Goal: Information Seeking & Learning: Learn about a topic

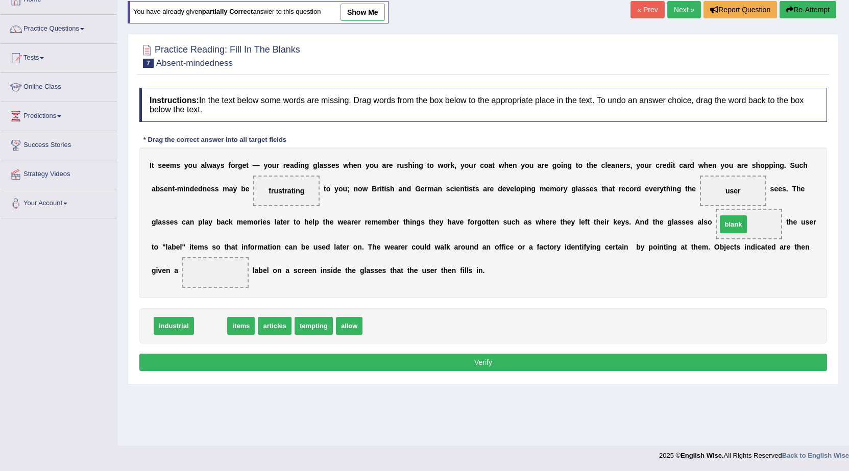
drag, startPoint x: 208, startPoint y: 325, endPoint x: 731, endPoint y: 223, distance: 532.4
drag, startPoint x: 748, startPoint y: 224, endPoint x: 222, endPoint y: 277, distance: 528.8
drag, startPoint x: 292, startPoint y: 327, endPoint x: 740, endPoint y: 229, distance: 457.6
click at [702, 360] on button "Verify" at bounding box center [483, 362] width 688 height 17
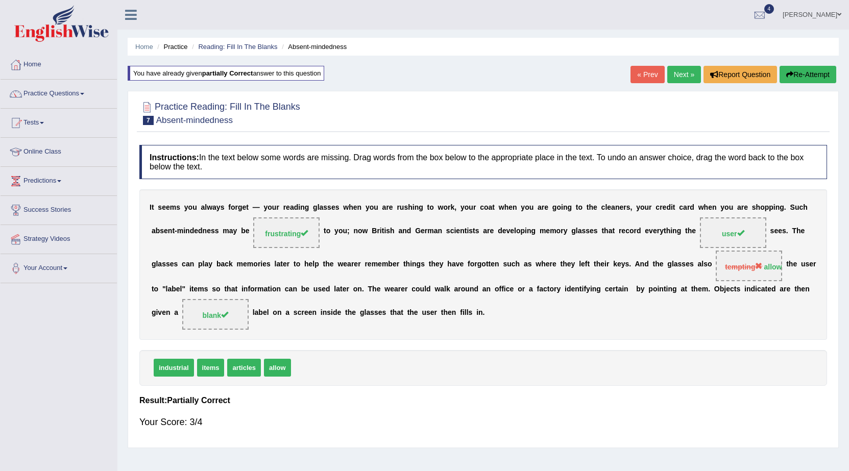
click at [667, 76] on link "Next »" at bounding box center [684, 74] width 34 height 17
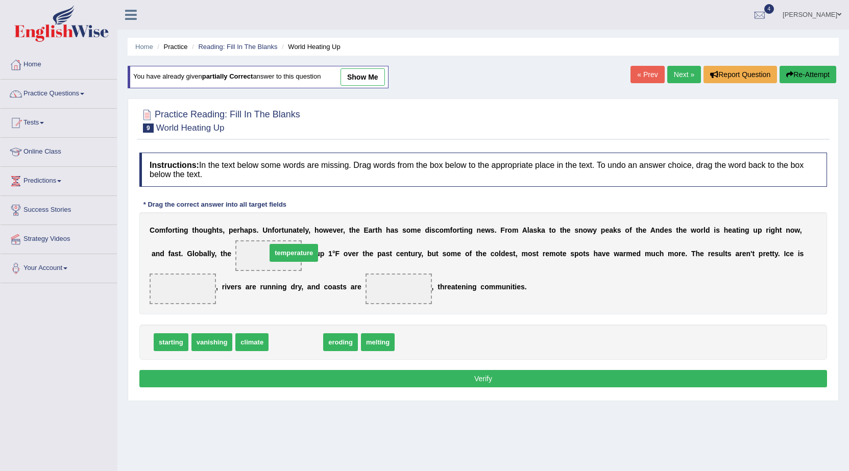
drag, startPoint x: 278, startPoint y: 343, endPoint x: 276, endPoint y: 254, distance: 89.3
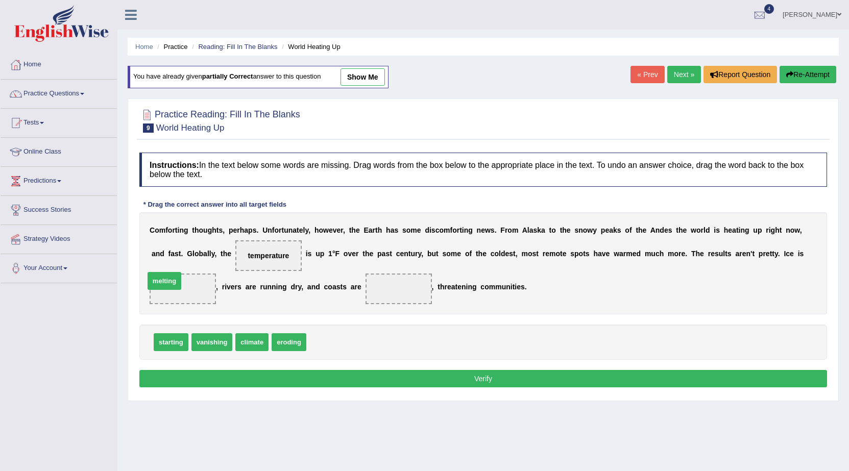
drag, startPoint x: 323, startPoint y: 344, endPoint x: 161, endPoint y: 283, distance: 173.0
drag, startPoint x: 174, startPoint y: 345, endPoint x: 409, endPoint y: 293, distance: 240.9
click at [379, 373] on button "Verify" at bounding box center [483, 378] width 688 height 17
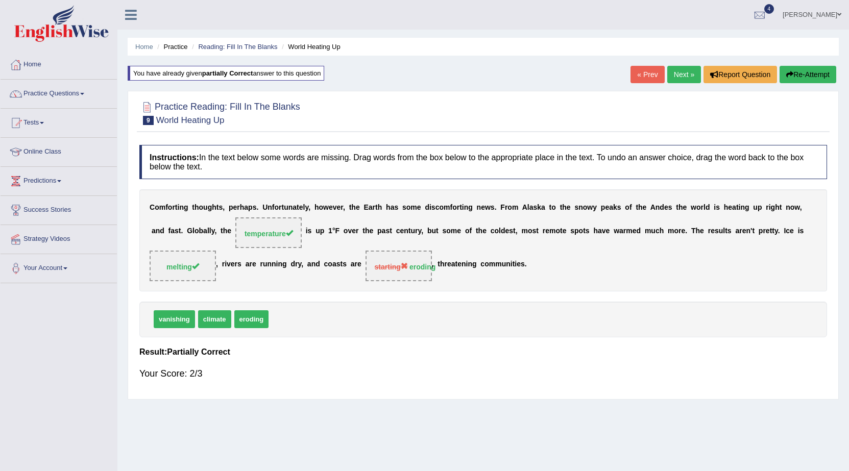
click at [680, 73] on link "Next »" at bounding box center [684, 74] width 34 height 17
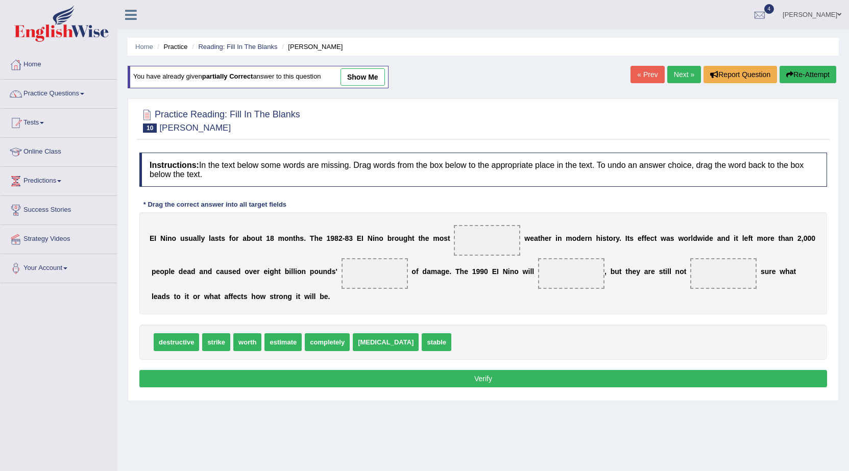
click at [673, 72] on link "Next »" at bounding box center [684, 74] width 34 height 17
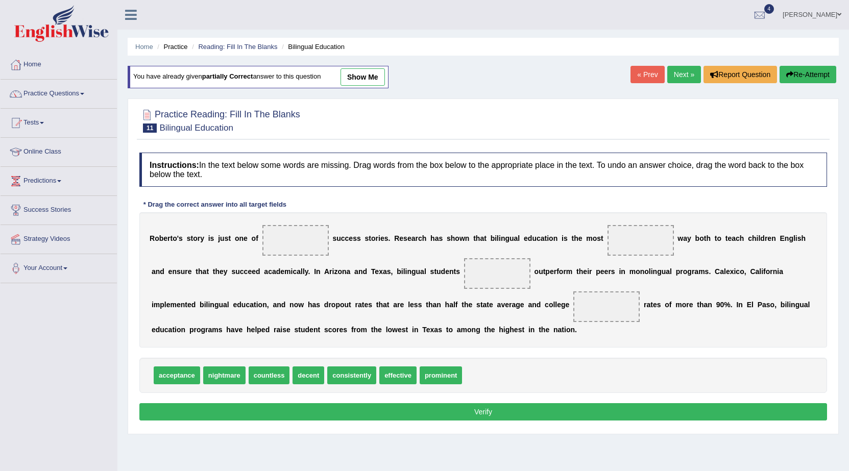
scroll to position [51, 0]
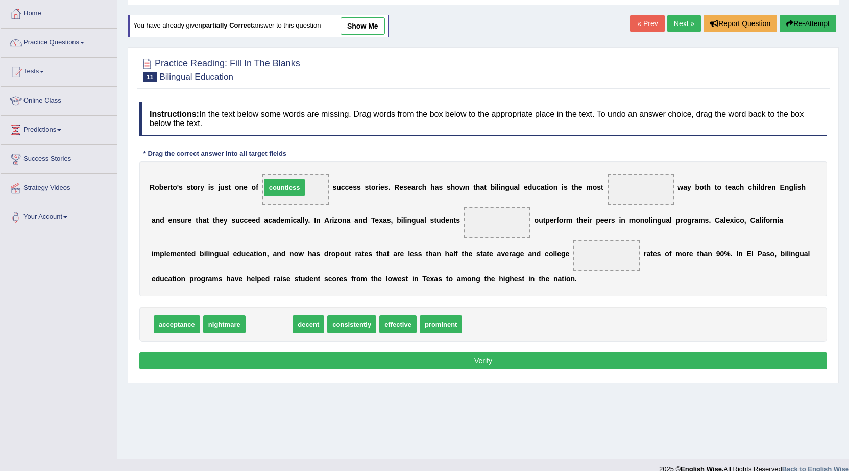
drag, startPoint x: 266, startPoint y: 324, endPoint x: 281, endPoint y: 187, distance: 137.6
drag, startPoint x: 268, startPoint y: 325, endPoint x: 649, endPoint y: 191, distance: 403.6
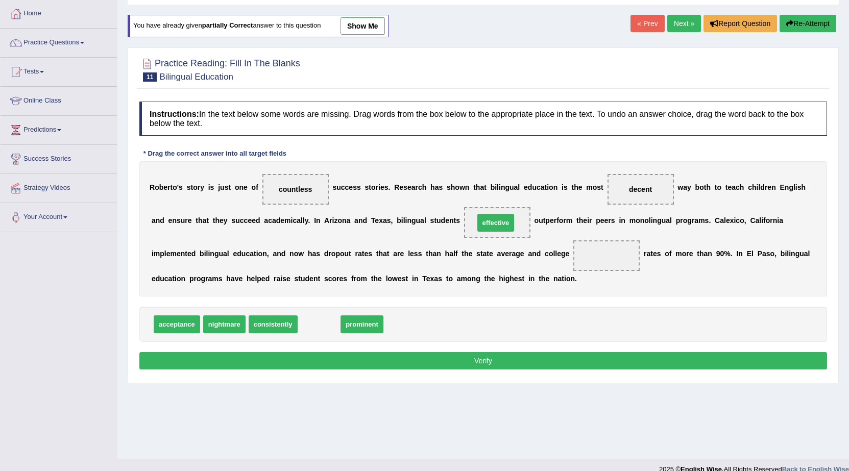
drag, startPoint x: 324, startPoint y: 325, endPoint x: 500, endPoint y: 224, distance: 203.7
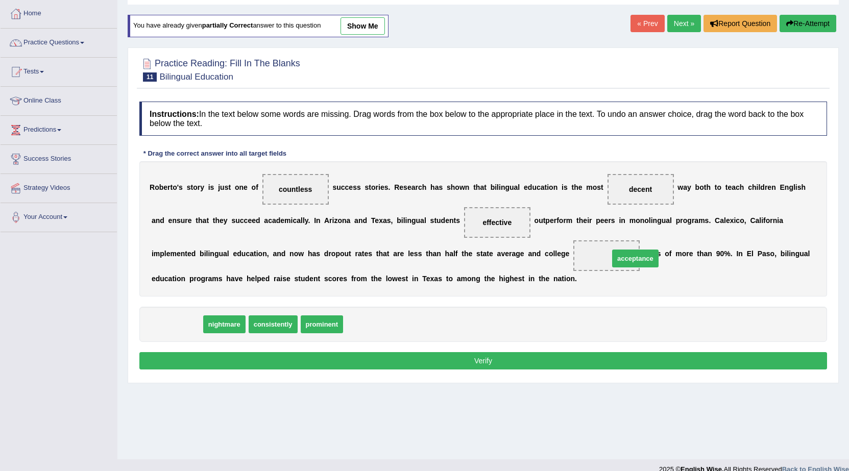
drag, startPoint x: 176, startPoint y: 325, endPoint x: 612, endPoint y: 249, distance: 442.9
click at [579, 359] on button "Verify" at bounding box center [483, 360] width 688 height 17
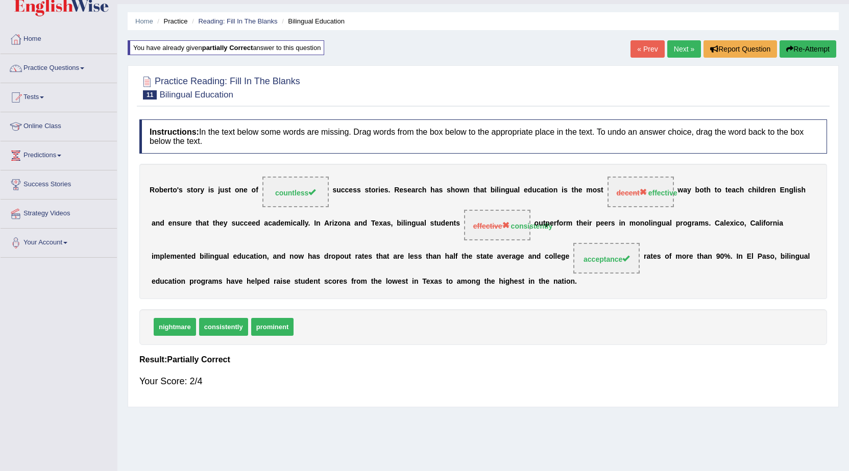
scroll to position [0, 0]
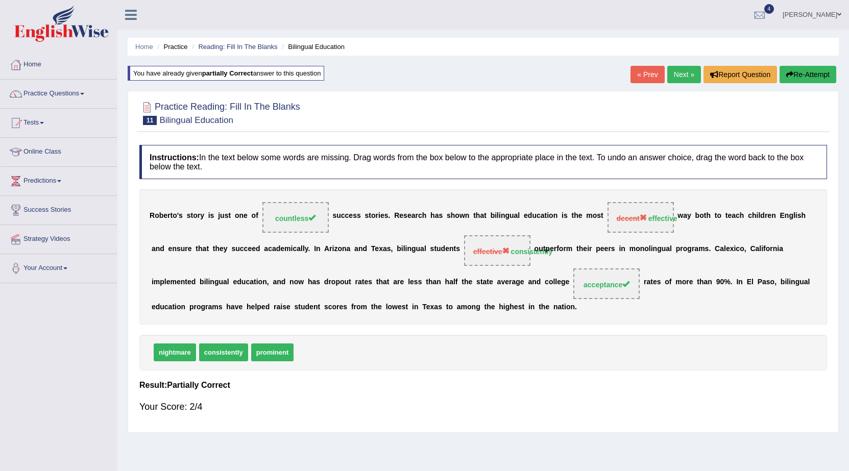
drag, startPoint x: 533, startPoint y: 256, endPoint x: 639, endPoint y: 214, distance: 113.4
click at [639, 214] on div "R o b e r t o ' s s t o r y i s j u s t o n e o f countless s u c c e s s s t o…" at bounding box center [483, 256] width 688 height 135
drag, startPoint x: 619, startPoint y: 242, endPoint x: 497, endPoint y: 260, distance: 122.8
click at [497, 260] on div "R o b e r t o ' s s t o r y i s j u s t o n e o f countless s u c c e s s s t o…" at bounding box center [483, 256] width 688 height 135
click at [680, 77] on link "Next »" at bounding box center [684, 74] width 34 height 17
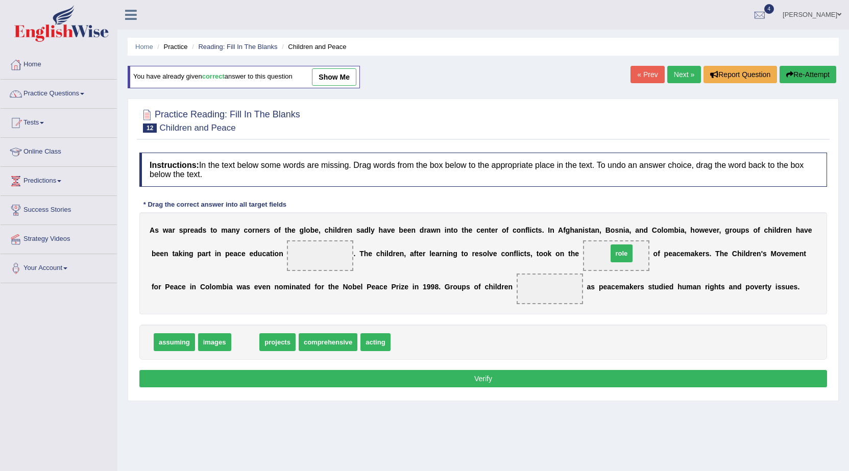
drag, startPoint x: 240, startPoint y: 344, endPoint x: 616, endPoint y: 255, distance: 386.5
drag, startPoint x: 617, startPoint y: 257, endPoint x: 554, endPoint y: 295, distance: 73.1
drag, startPoint x: 266, startPoint y: 342, endPoint x: 617, endPoint y: 249, distance: 362.7
drag, startPoint x: 298, startPoint y: 340, endPoint x: 299, endPoint y: 239, distance: 100.6
click at [309, 371] on button "Verify" at bounding box center [483, 378] width 688 height 17
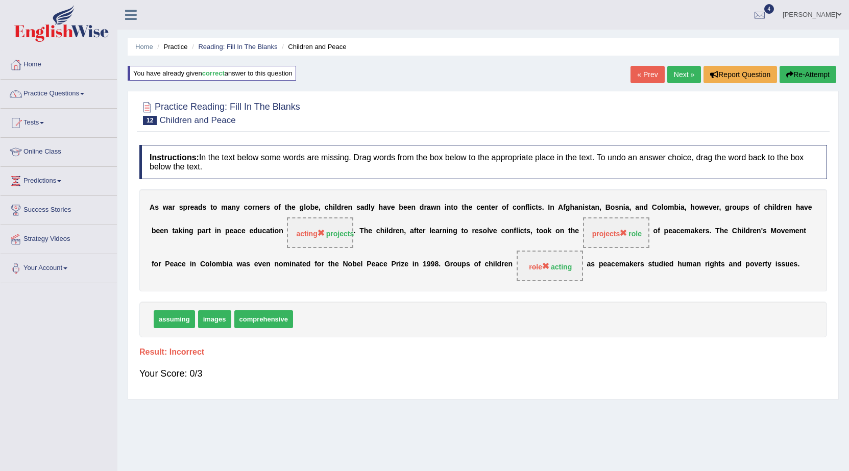
click at [220, 75] on b "correct" at bounding box center [213, 73] width 22 height 8
click at [779, 74] on button "Re-Attempt" at bounding box center [807, 74] width 57 height 17
click at [220, 75] on b "incorrect" at bounding box center [216, 73] width 29 height 8
click at [679, 81] on link "Next »" at bounding box center [684, 74] width 34 height 17
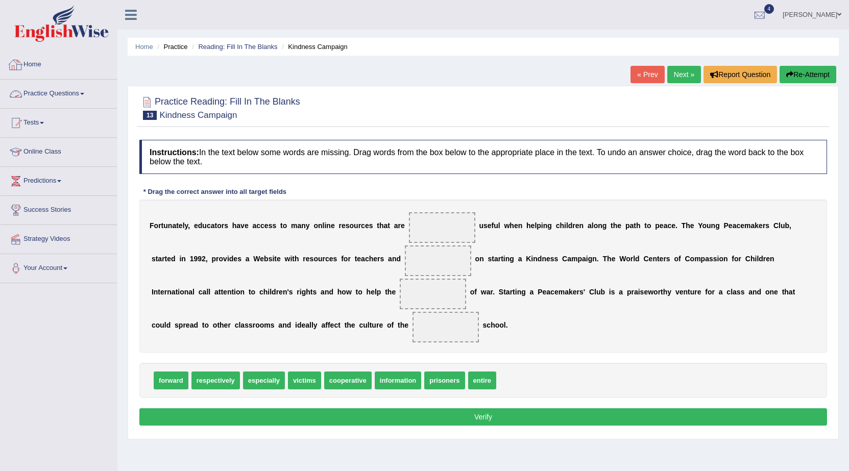
click at [89, 89] on link "Practice Questions" at bounding box center [59, 93] width 116 height 26
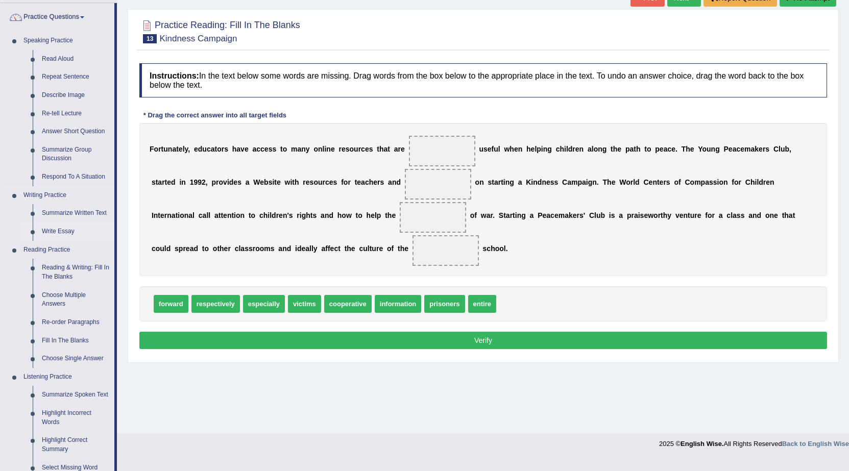
scroll to position [52, 0]
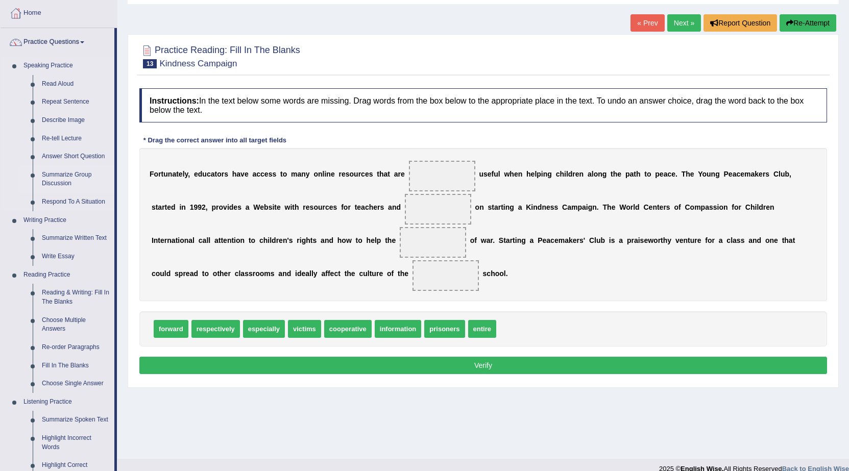
click at [84, 175] on link "Summarize Group Discussion" at bounding box center [75, 179] width 77 height 27
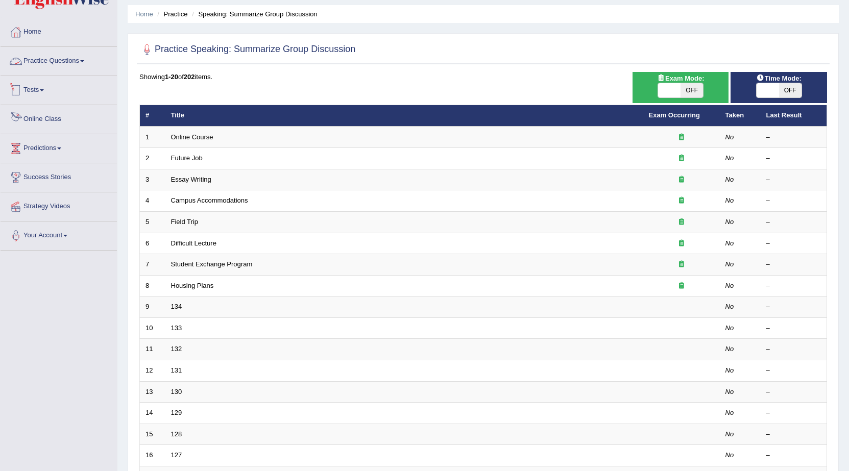
scroll to position [51, 0]
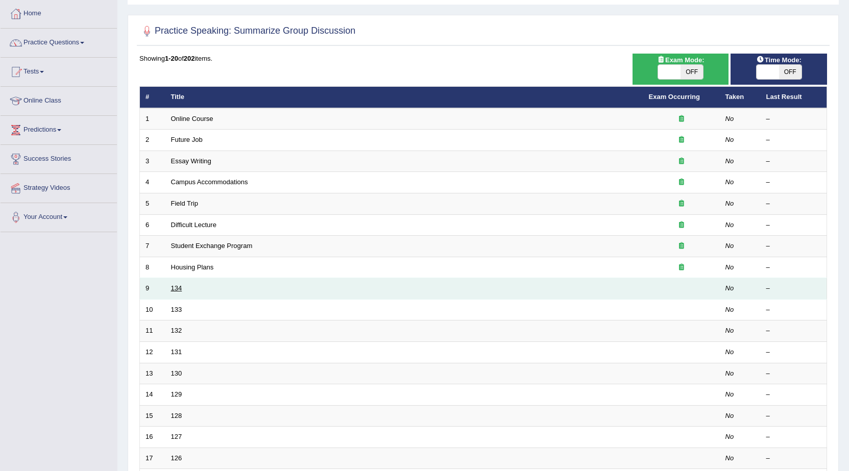
click at [174, 288] on link "134" at bounding box center [176, 288] width 11 height 8
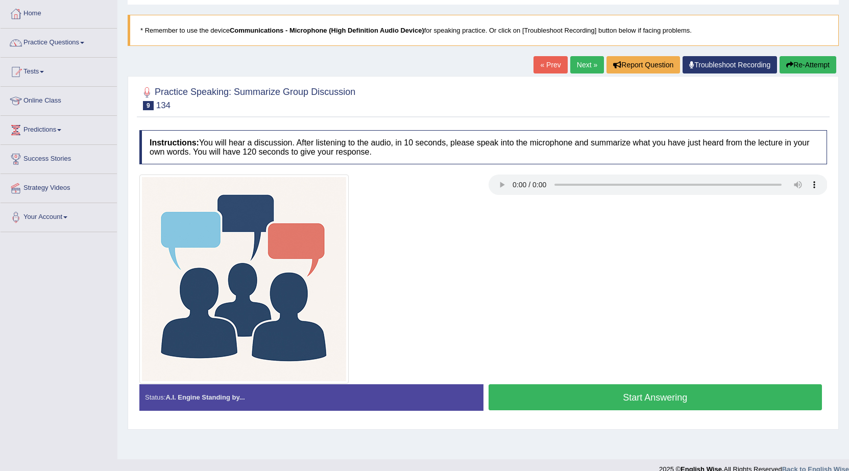
click at [590, 393] on button "Start Answering" at bounding box center [655, 397] width 334 height 26
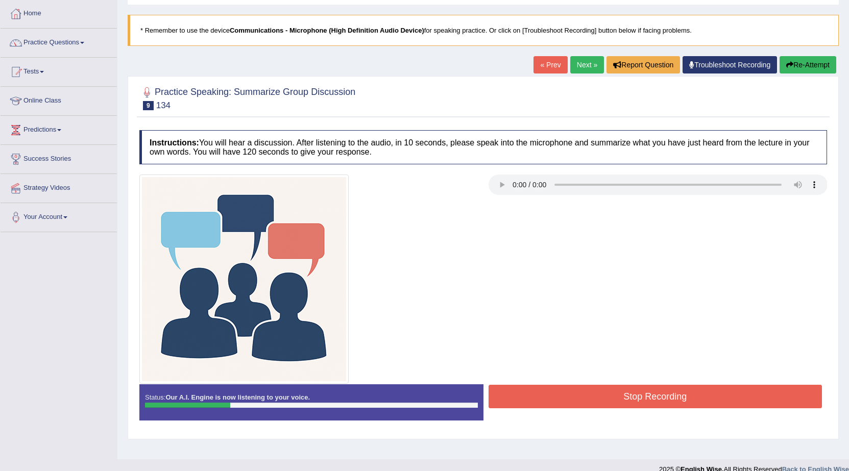
click at [657, 399] on button "Stop Recording" at bounding box center [655, 396] width 334 height 23
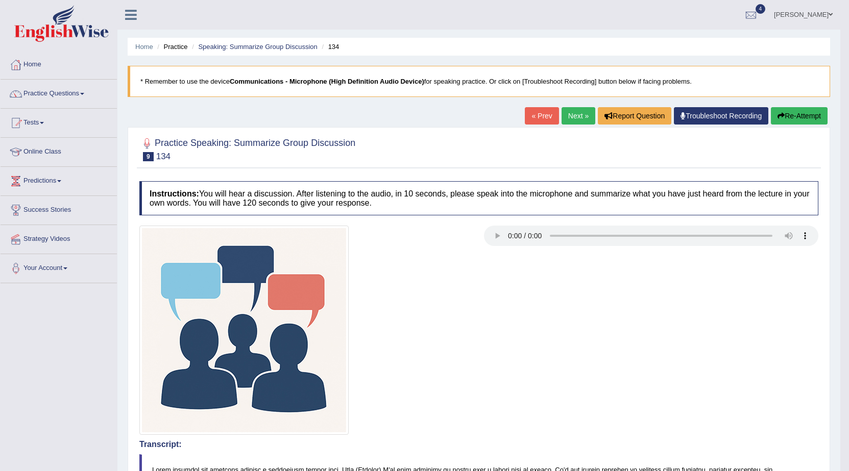
click at [576, 112] on link "Next »" at bounding box center [578, 115] width 34 height 17
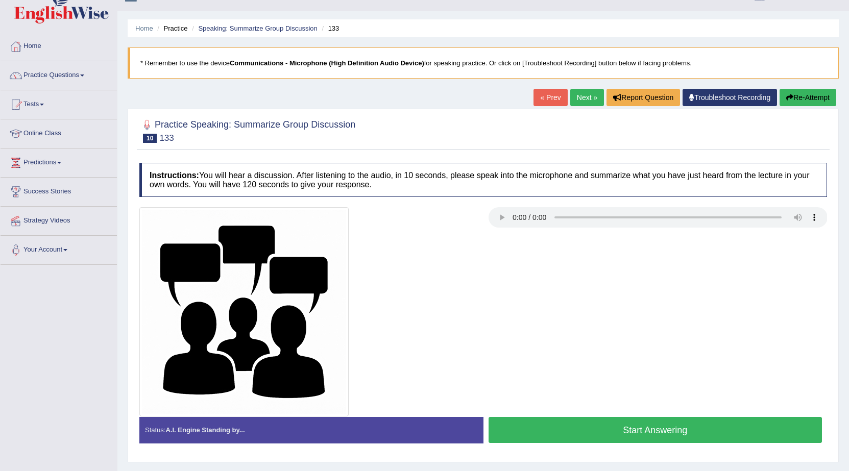
scroll to position [51, 0]
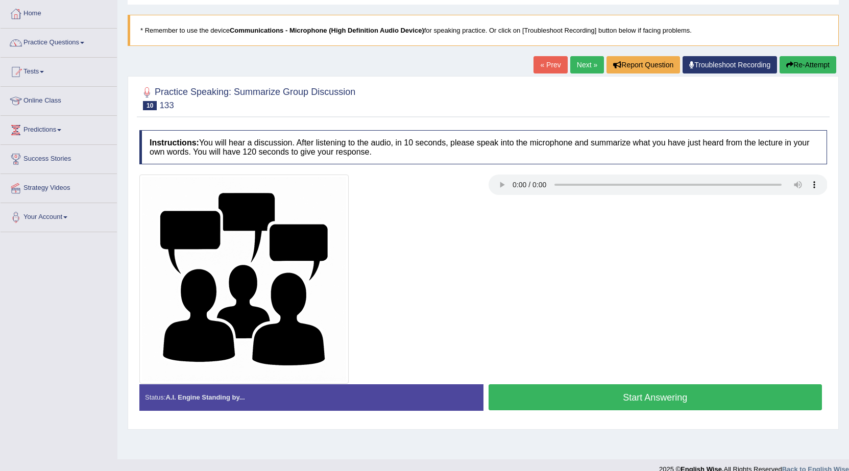
click at [633, 361] on div at bounding box center [483, 279] width 698 height 209
click at [615, 397] on button "Start Answering" at bounding box center [655, 397] width 334 height 26
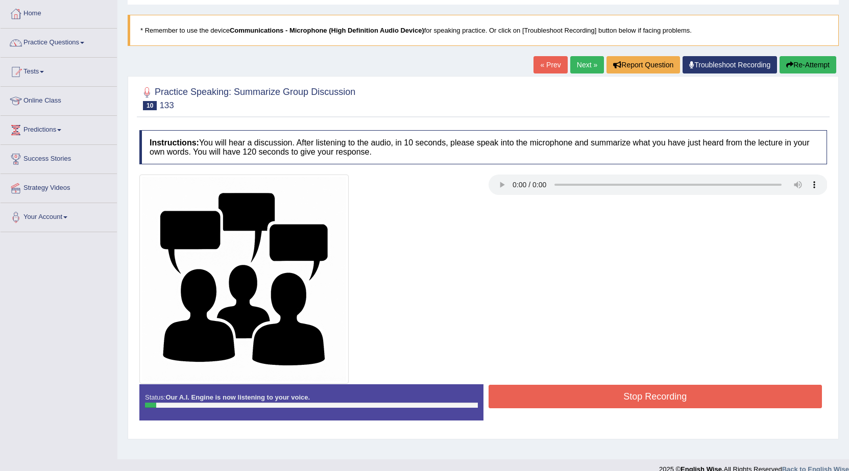
click at [615, 397] on button "Stop Recording" at bounding box center [655, 396] width 334 height 23
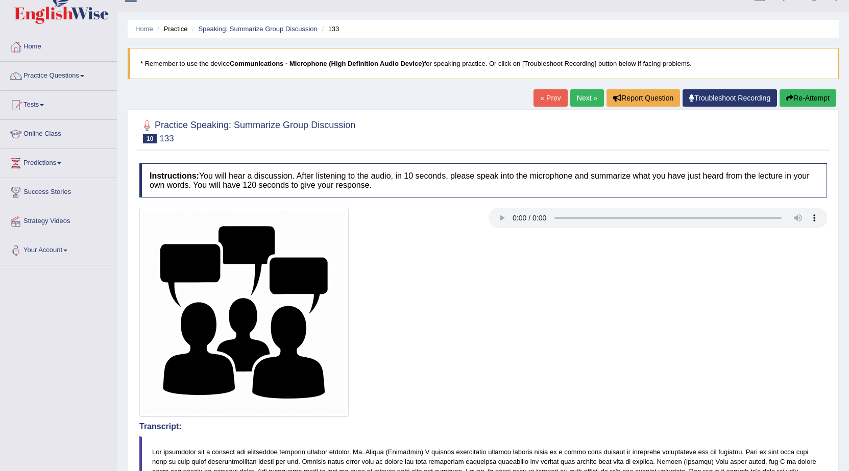
scroll to position [0, 0]
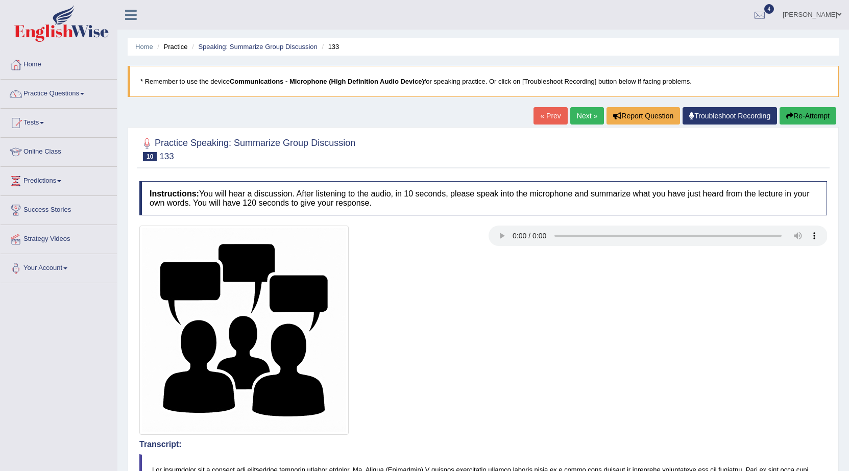
click at [808, 117] on button "Re-Attempt" at bounding box center [807, 115] width 57 height 17
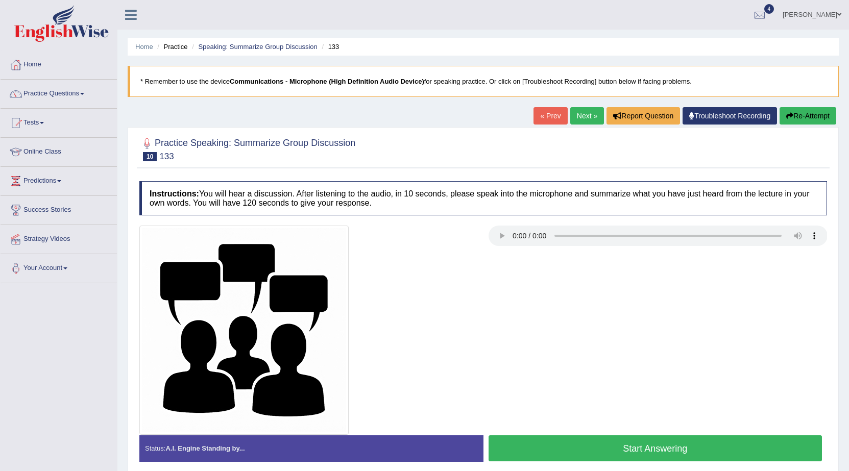
click at [509, 456] on button "Start Answering" at bounding box center [655, 448] width 334 height 26
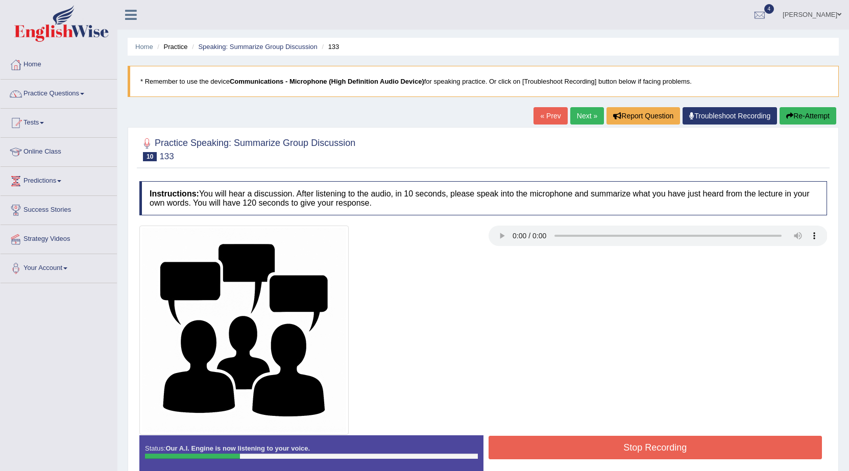
click at [509, 456] on button "Stop Recording" at bounding box center [655, 447] width 334 height 23
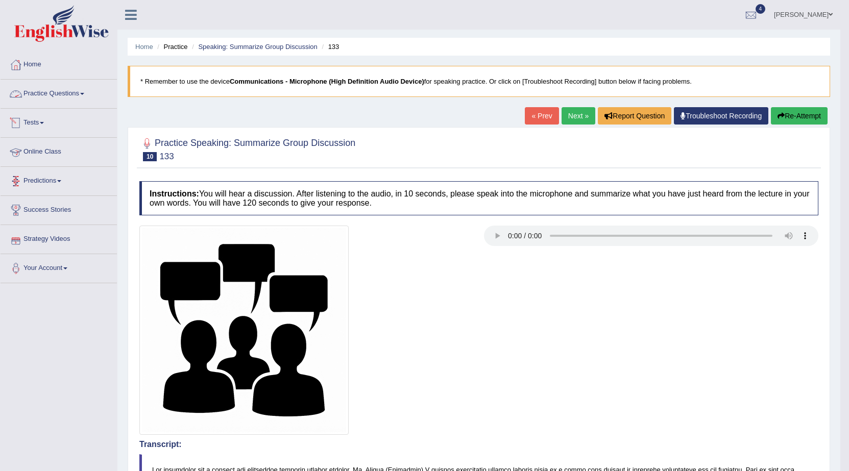
click at [46, 96] on link "Practice Questions" at bounding box center [59, 93] width 116 height 26
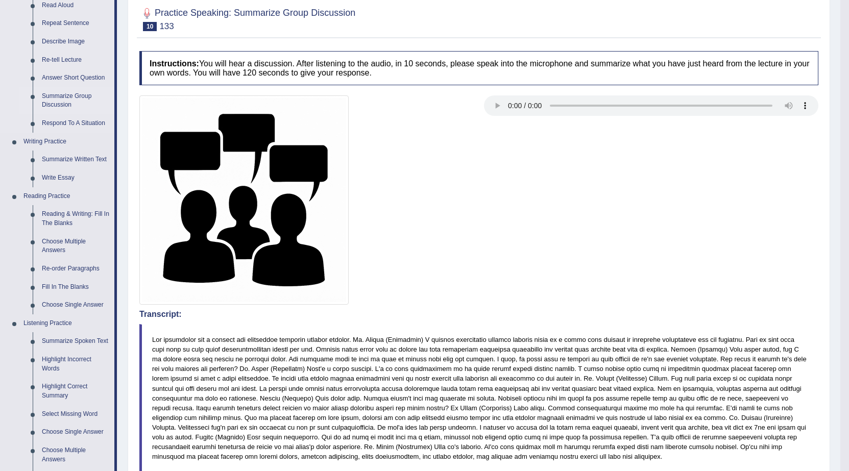
scroll to position [153, 0]
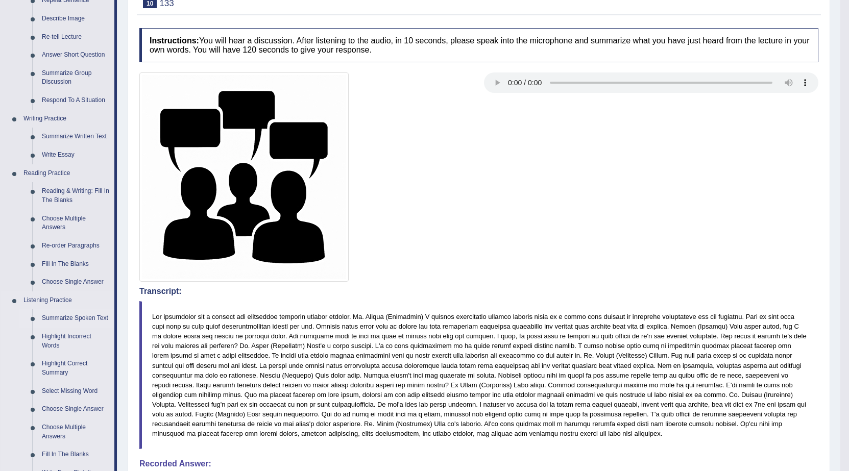
click at [87, 316] on link "Summarize Spoken Text" at bounding box center [75, 318] width 77 height 18
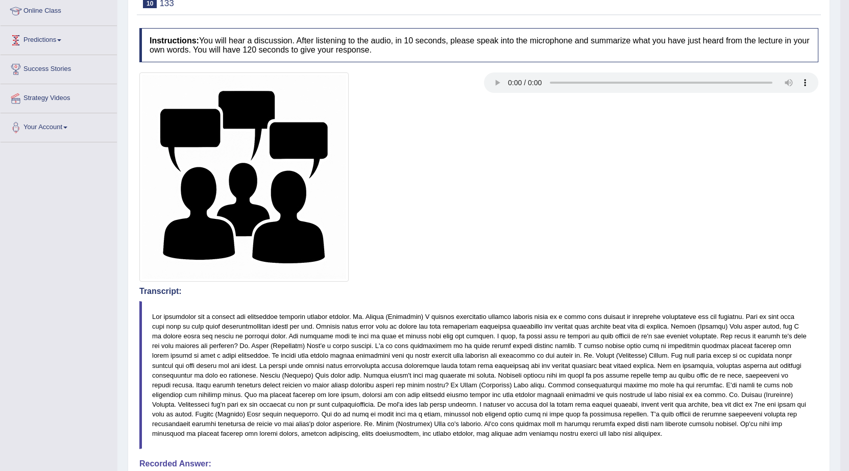
scroll to position [158, 0]
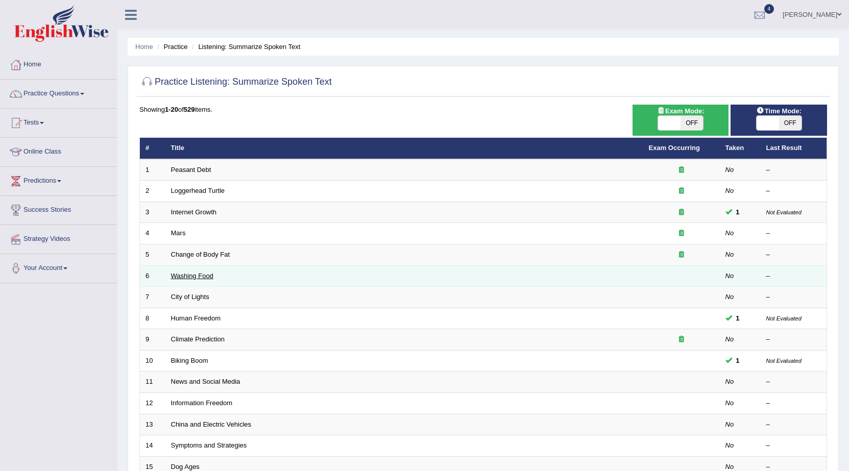
click at [182, 273] on link "Washing Food" at bounding box center [192, 276] width 42 height 8
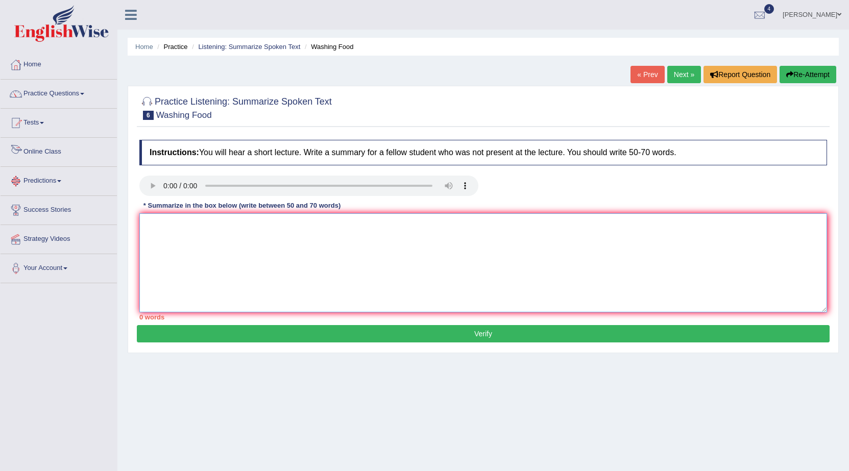
click at [223, 233] on textarea at bounding box center [483, 262] width 688 height 99
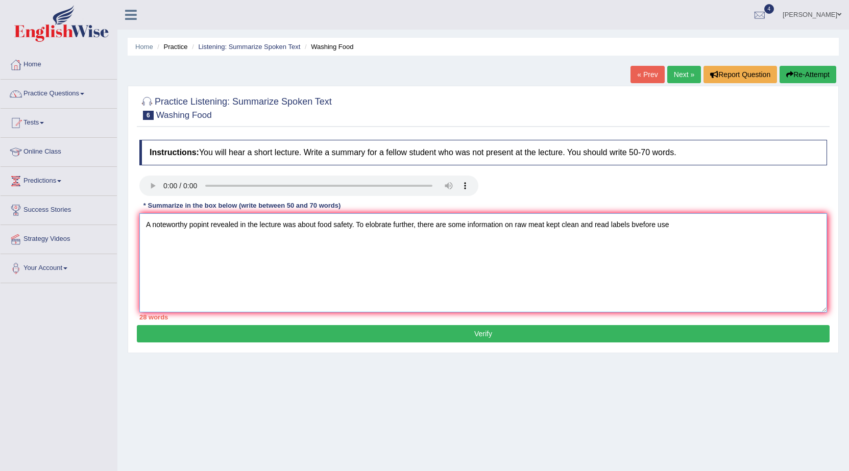
click at [639, 232] on textarea "A noteworthy popint revealed in the lecture was about food safety. To elobrate …" at bounding box center [483, 262] width 688 height 99
click at [679, 223] on textarea "A noteworthy popint revealed in the lecture was about food safety. To elobrate …" at bounding box center [483, 262] width 688 height 99
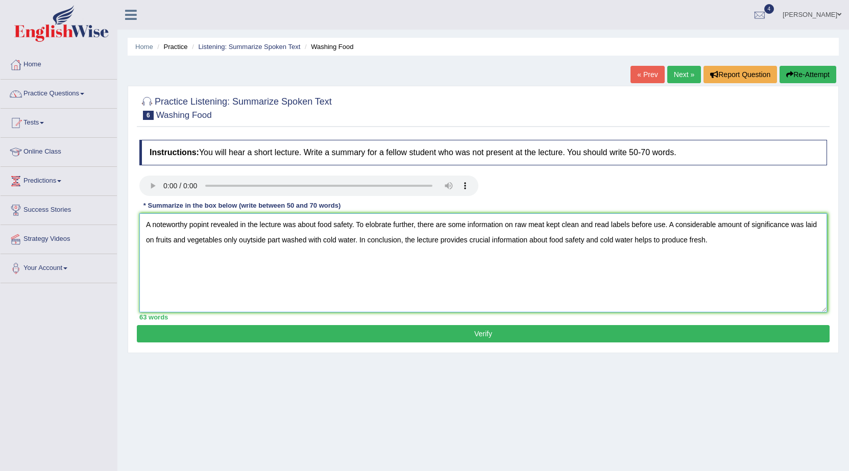
click at [307, 244] on textarea "A noteworthy popint revealed in the lecture was about food safety. To elobrate …" at bounding box center [483, 262] width 688 height 99
click at [249, 239] on textarea "A noteworthy popint revealed in the lecture was about food safety. To elobrate …" at bounding box center [483, 262] width 688 height 99
click at [250, 240] on textarea "A noteworthy popint revealed in the lecture was about food safety. To elobrate …" at bounding box center [483, 262] width 688 height 99
click at [250, 278] on textarea "A noteworthy popint revealed in the lecture was about food safety. To elobrate …" at bounding box center [483, 262] width 688 height 99
click at [264, 271] on textarea "A noteworthy popint revealed in the lecture was about food safety. To elobrate …" at bounding box center [483, 262] width 688 height 99
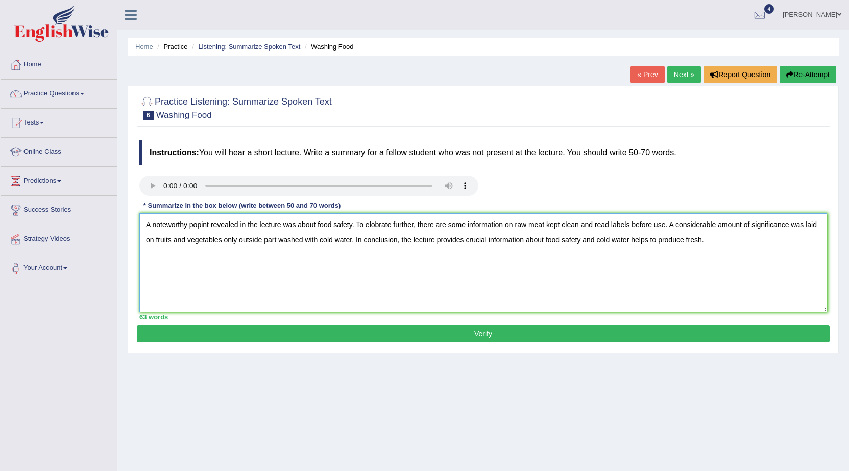
type textarea "A noteworthy popint revealed in the lecture was about food safety. To elobrate …"
click at [487, 330] on button "Verify" at bounding box center [483, 333] width 693 height 17
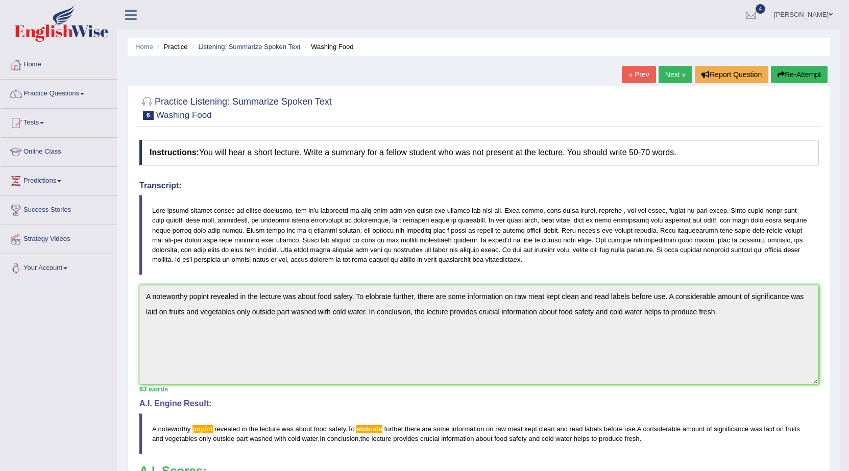
click at [671, 67] on link "Next »" at bounding box center [675, 74] width 34 height 17
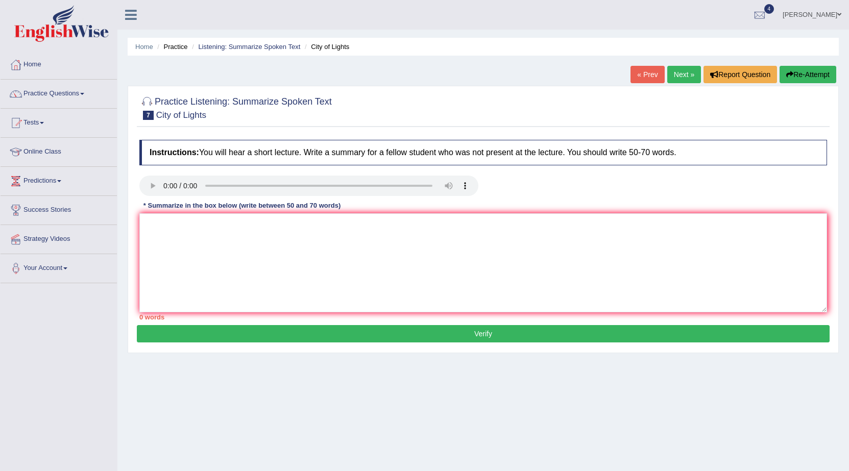
click at [667, 71] on link "Next »" at bounding box center [684, 74] width 34 height 17
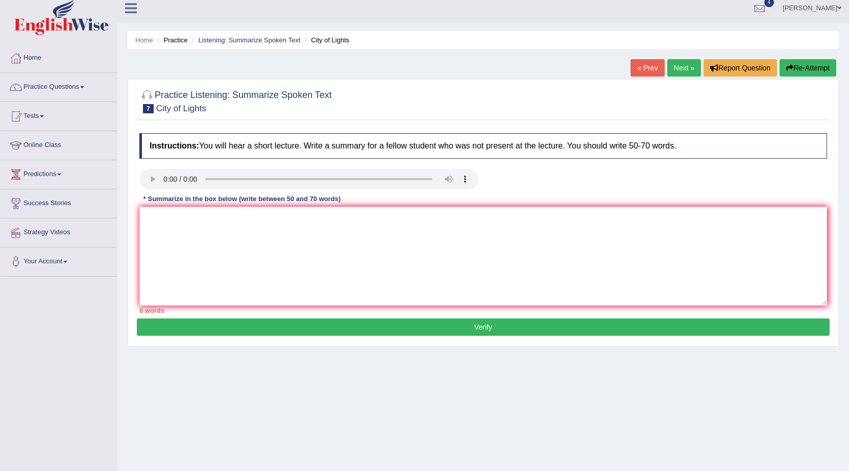
scroll to position [33, 0]
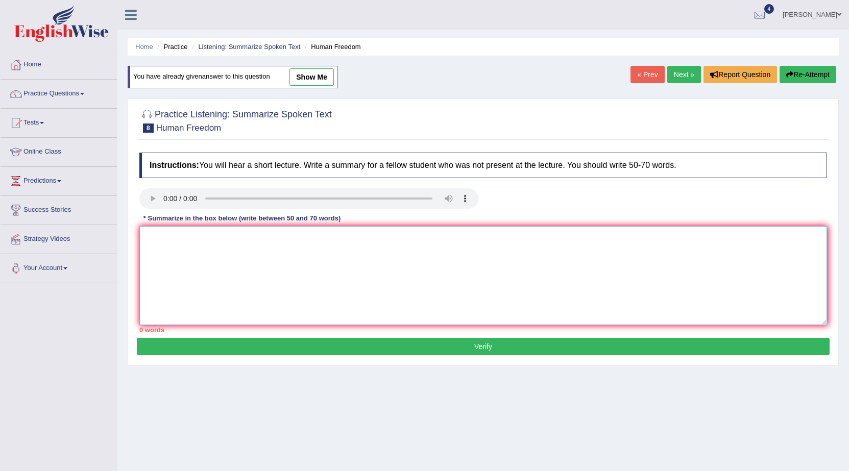
click at [239, 289] on textarea at bounding box center [483, 275] width 688 height 99
click at [236, 239] on textarea "A noteworthy point revealedv in the lecture ab" at bounding box center [483, 275] width 688 height 99
click at [236, 238] on textarea "A noteworthy point revealedv in the lecture ab" at bounding box center [483, 275] width 688 height 99
click at [289, 240] on textarea "A noteworthy point revealed in the lecture ab" at bounding box center [483, 275] width 688 height 99
click at [276, 242] on textarea "A noteworthy point revealed in the lecture about human freedom." at bounding box center [483, 275] width 688 height 99
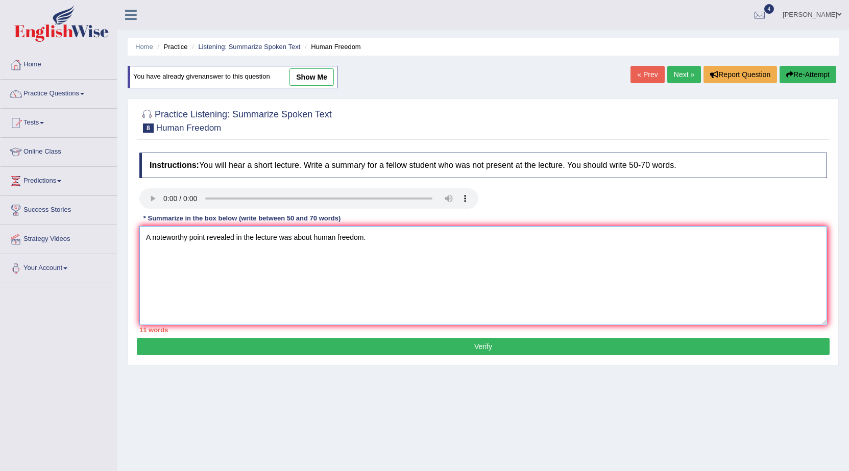
click at [390, 251] on textarea "A noteworthy point revealed in the lecture was about human freedom." at bounding box center [483, 275] width 688 height 99
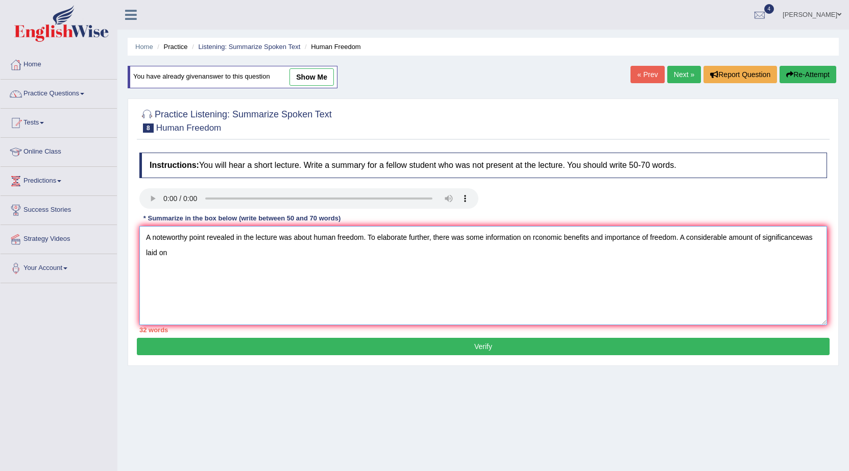
click at [801, 238] on textarea "A noteworthy point revealed in the lecture was about human freedom. To elaborat…" at bounding box center [483, 275] width 688 height 99
click at [568, 253] on textarea "A noteworthy point revealed in the lecture was about human freedom. To elaborat…" at bounding box center [483, 275] width 688 height 99
click at [300, 260] on textarea "A noteworthy point revealed in the lecture was about human freedom. To elaborat…" at bounding box center [483, 275] width 688 height 99
click at [299, 256] on textarea "A noteworthy point revealed in the lecture was about human freedom. To elaborat…" at bounding box center [483, 275] width 688 height 99
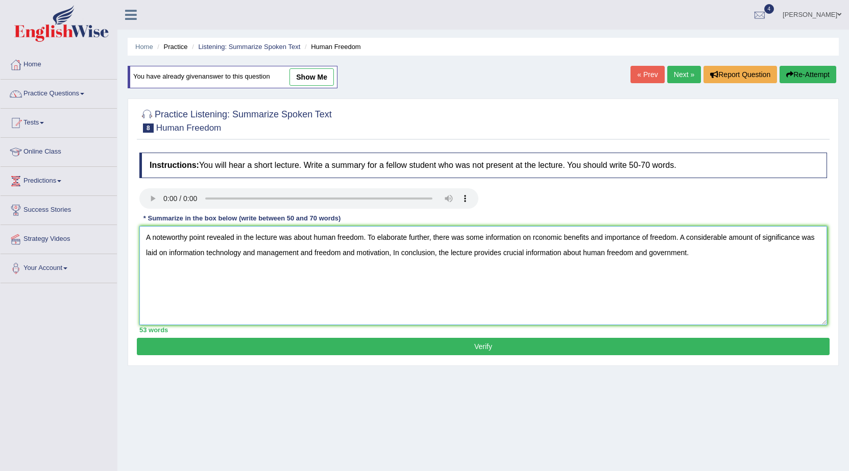
type textarea "A noteworthy point revealed in the lecture was about human freedom. To elaborat…"
click at [356, 347] on button "Verify" at bounding box center [483, 346] width 693 height 17
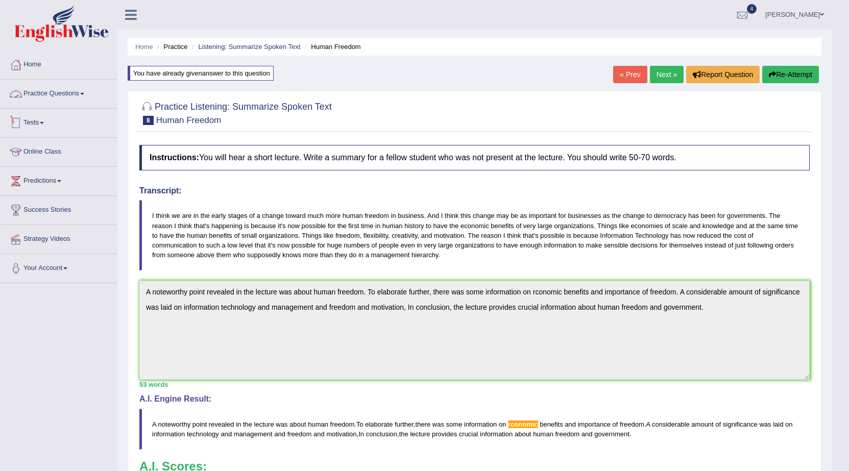
click at [58, 90] on link "Practice Questions" at bounding box center [59, 93] width 116 height 26
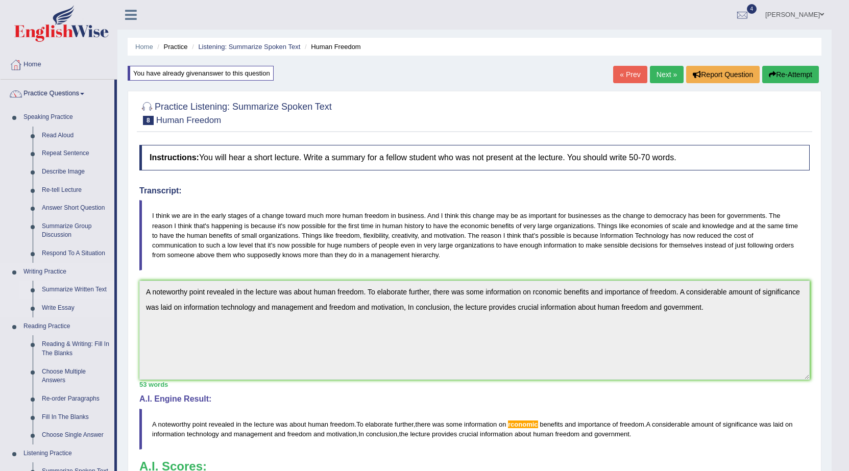
click at [32, 293] on li "Summarize Written Text" at bounding box center [66, 290] width 95 height 18
click at [96, 286] on link "Summarize Written Text" at bounding box center [75, 290] width 77 height 18
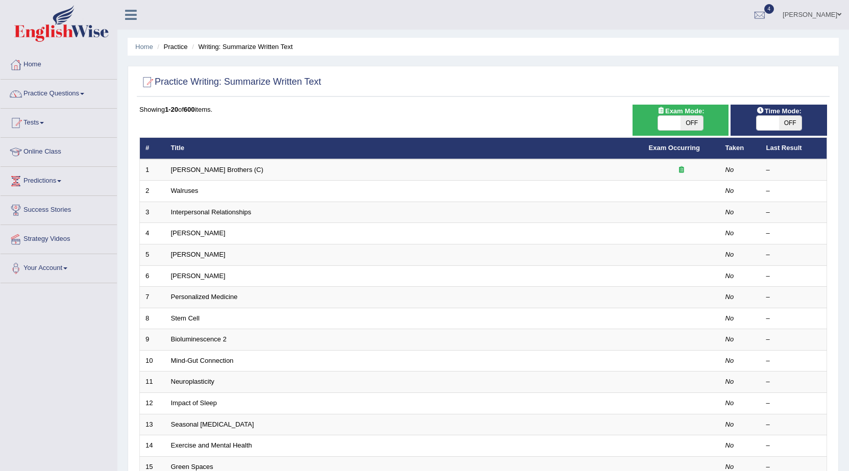
click at [207, 169] on link "[PERSON_NAME] Brothers (C)" at bounding box center [217, 170] width 92 height 8
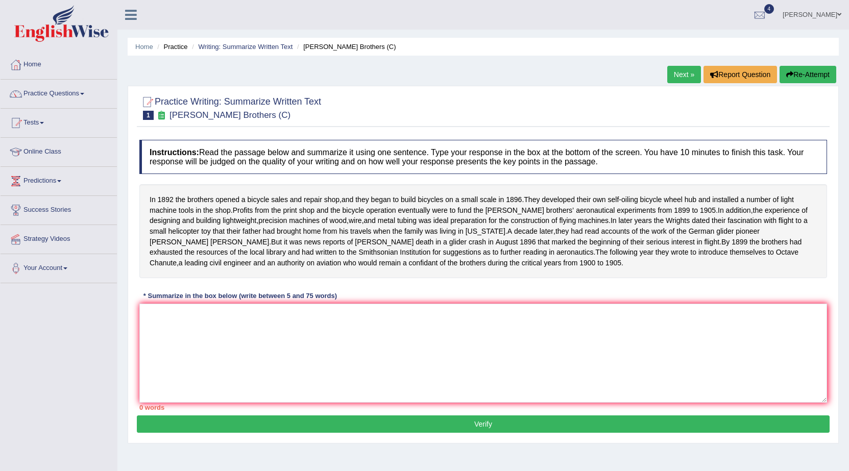
click at [206, 334] on textarea at bounding box center [483, 353] width 688 height 99
drag, startPoint x: 157, startPoint y: 199, endPoint x: 257, endPoint y: 216, distance: 101.6
click at [257, 216] on div "In 1892 the brothers opened a bicycle sales and repair shop , and they began to…" at bounding box center [483, 231] width 688 height 94
drag, startPoint x: 218, startPoint y: 197, endPoint x: 253, endPoint y: 202, distance: 35.1
drag, startPoint x: 252, startPoint y: 202, endPoint x: 262, endPoint y: 198, distance: 11.3
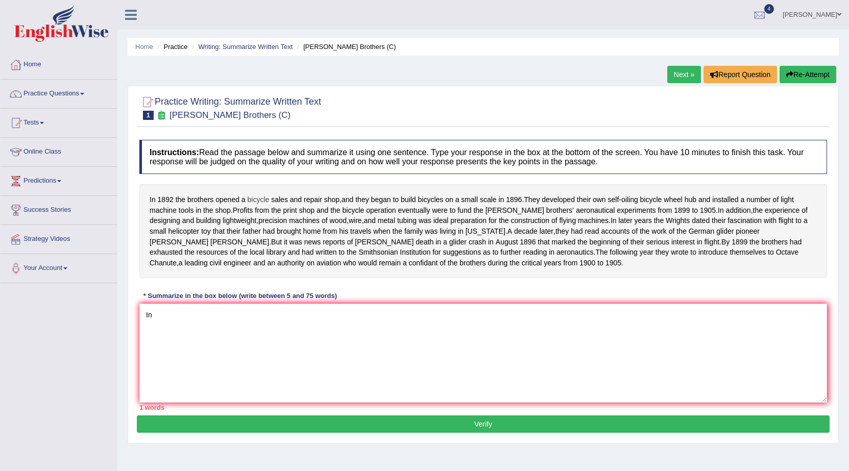
click at [262, 198] on span "bicycle" at bounding box center [259, 199] width 22 height 11
click at [262, 198] on body "Toggle navigation Home Practice Questions Speaking Practice Read Aloud Repeat S…" at bounding box center [424, 235] width 849 height 471
click at [259, 199] on span "bicycle" at bounding box center [259, 199] width 22 height 11
click at [267, 169] on icon at bounding box center [267, 169] width 5 height 5
click at [220, 387] on textarea "In" at bounding box center [483, 353] width 688 height 99
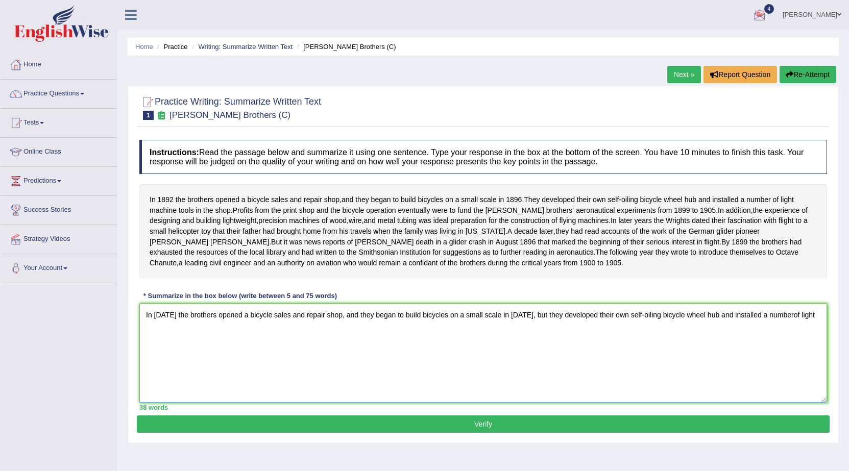
click at [780, 330] on textarea "In 1892 the brothers opened a bicycle sales and repair shop, and they began to …" at bounding box center [483, 353] width 688 height 99
click at [818, 323] on textarea "In 1892 the brothers opened a bicycle sales and repair shop, and they began to …" at bounding box center [483, 353] width 688 height 99
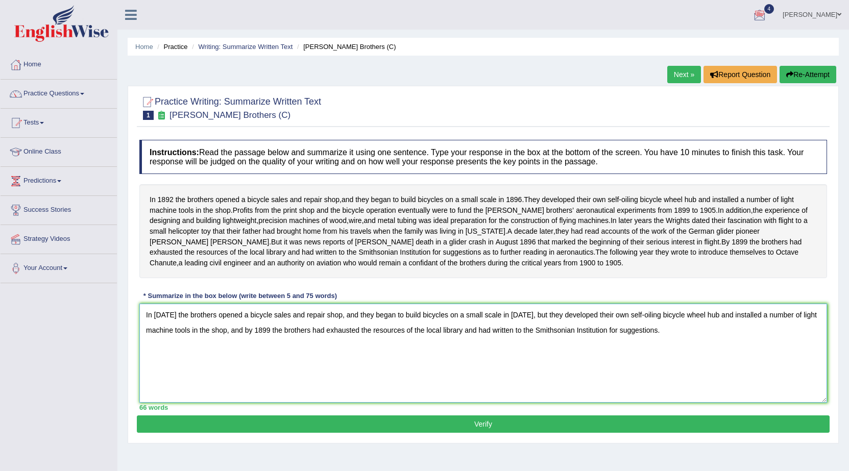
type textarea "In 1892 the brothers opened a bicycle sales and repair shop, and they began to …"
click at [469, 427] on button "Verify" at bounding box center [483, 423] width 693 height 17
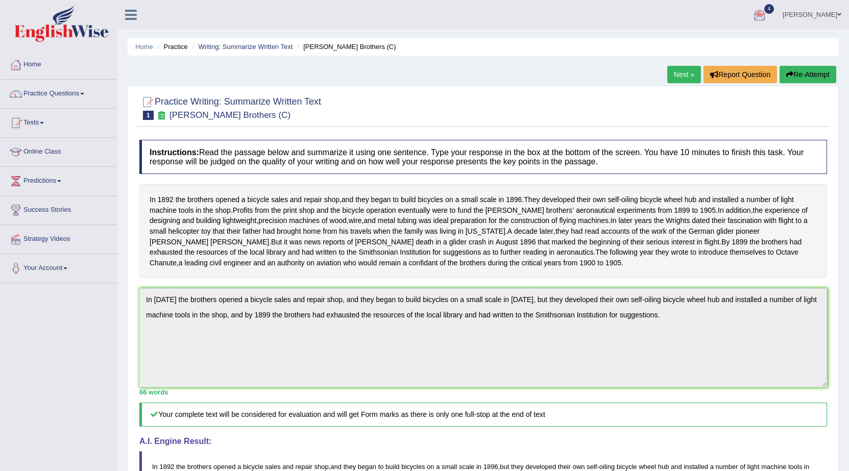
click at [690, 72] on link "Next »" at bounding box center [684, 74] width 34 height 17
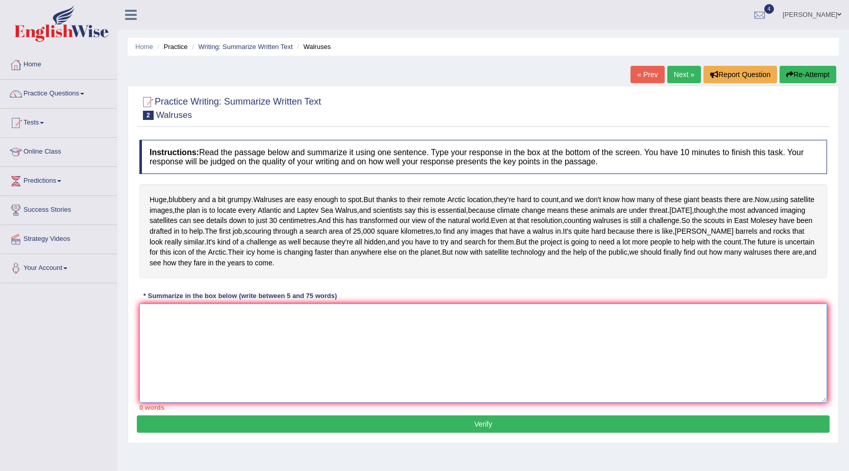
click at [523, 367] on textarea at bounding box center [483, 353] width 688 height 99
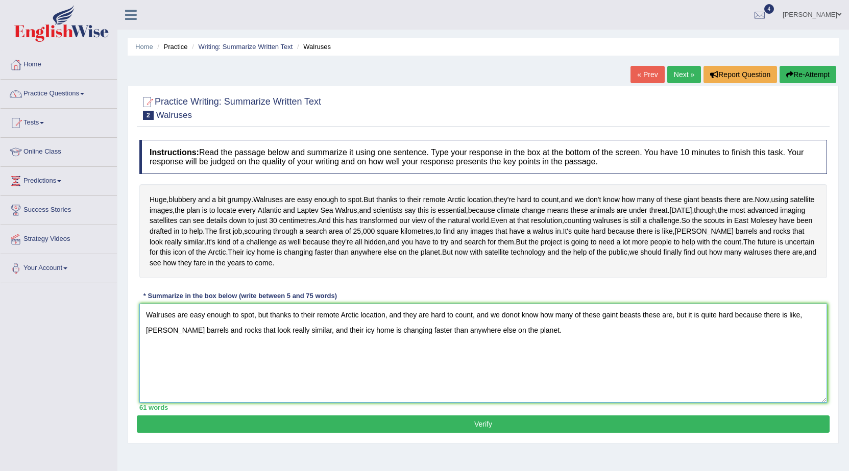
type textarea "Walruses are easy enough to spot, but thanks to their remote Arctic location, a…"
click at [539, 433] on button "Verify" at bounding box center [483, 423] width 693 height 17
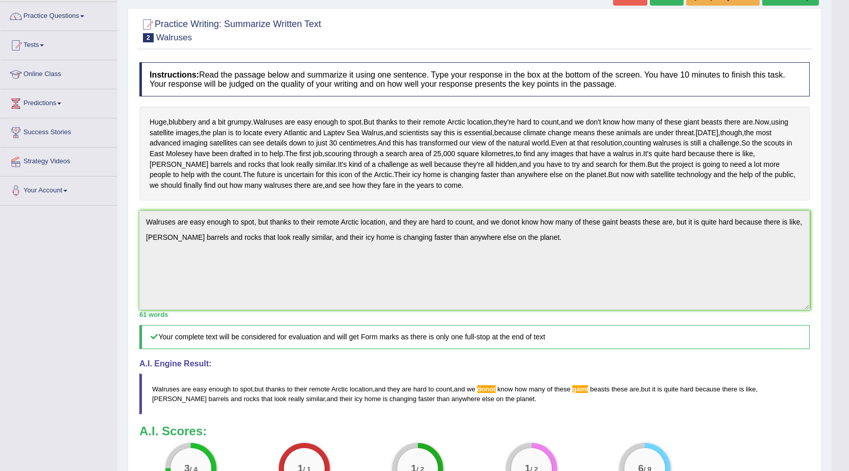
scroll to position [52, 0]
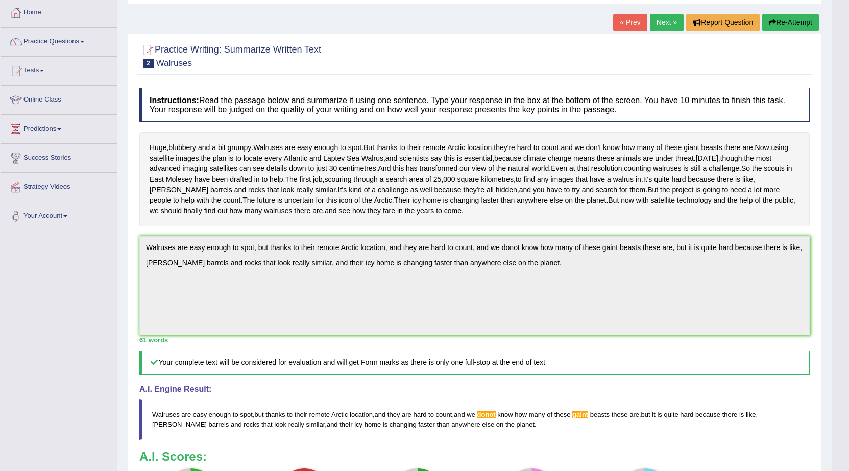
click at [660, 14] on link "Next »" at bounding box center [667, 22] width 34 height 17
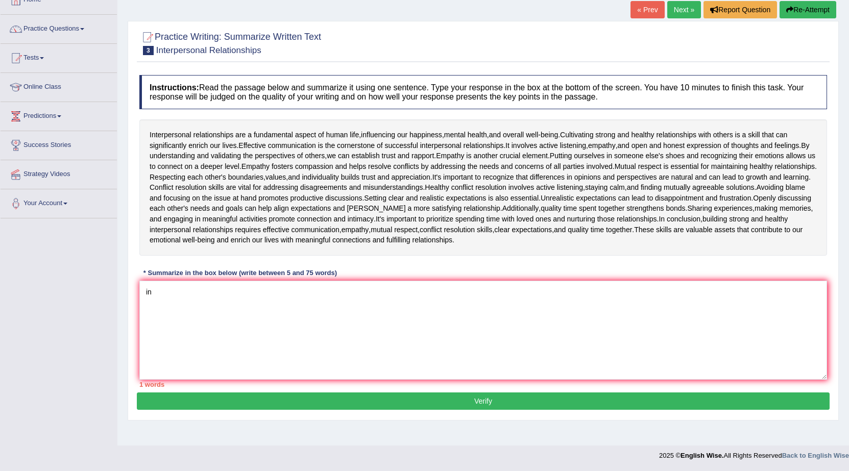
type textarea "i"
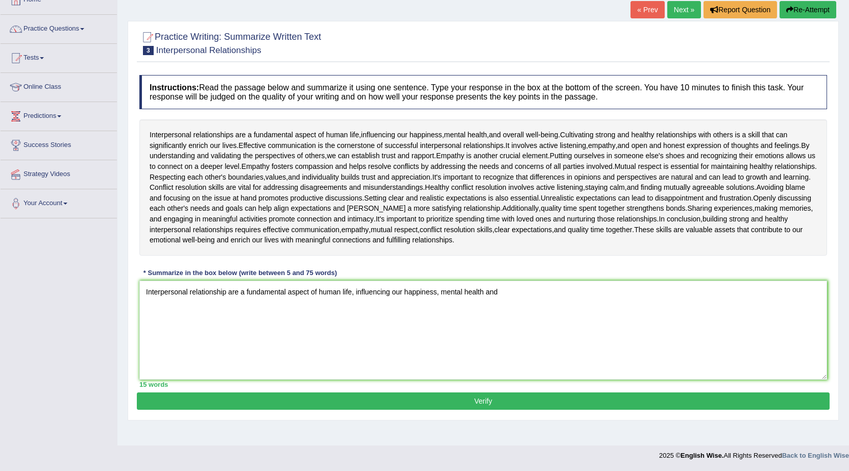
click at [483, 299] on textarea "Interpersonal relationship are a fundamental aspect of human life, influencing …" at bounding box center [483, 330] width 688 height 99
click at [501, 294] on textarea "Interpersonal relationship are a fundamental aspect of human life, influencing …" at bounding box center [483, 330] width 688 height 99
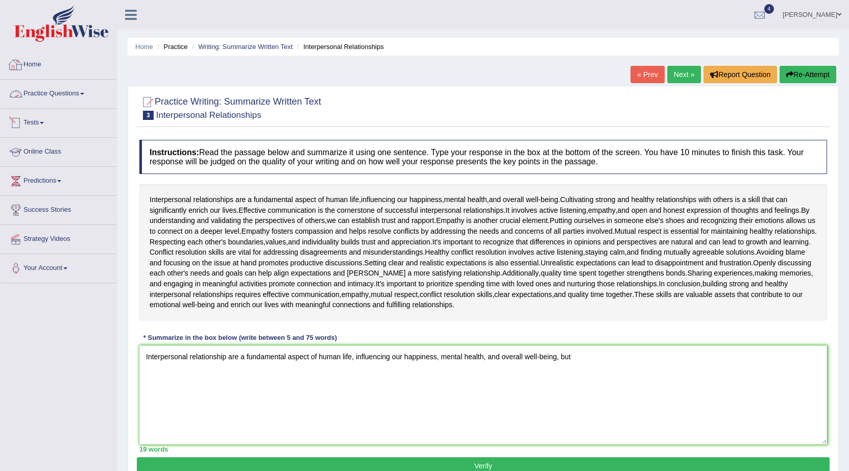
type textarea "Interpersonal relationship are a fundamental aspect of human life, influencing …"
click at [73, 87] on link "Practice Questions" at bounding box center [59, 93] width 116 height 26
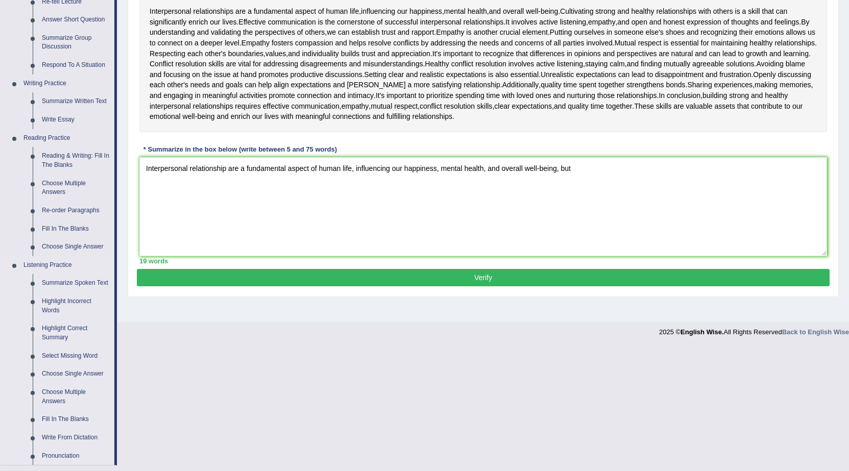
scroll to position [204, 0]
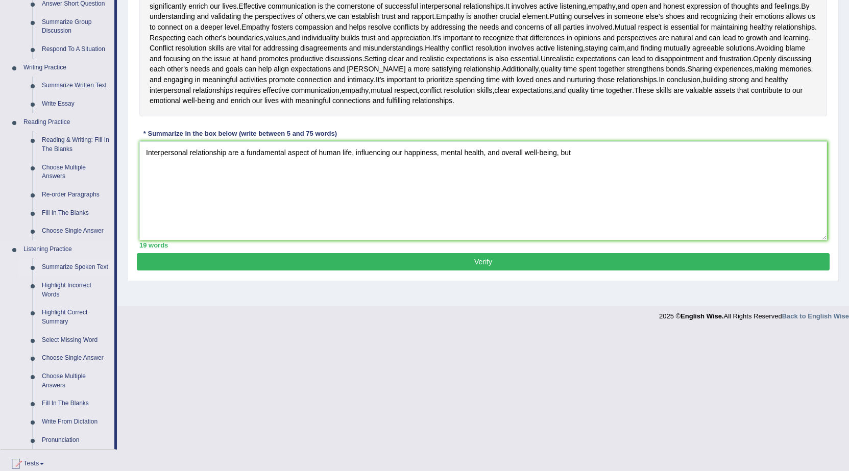
click at [79, 264] on link "Summarize Spoken Text" at bounding box center [75, 267] width 77 height 18
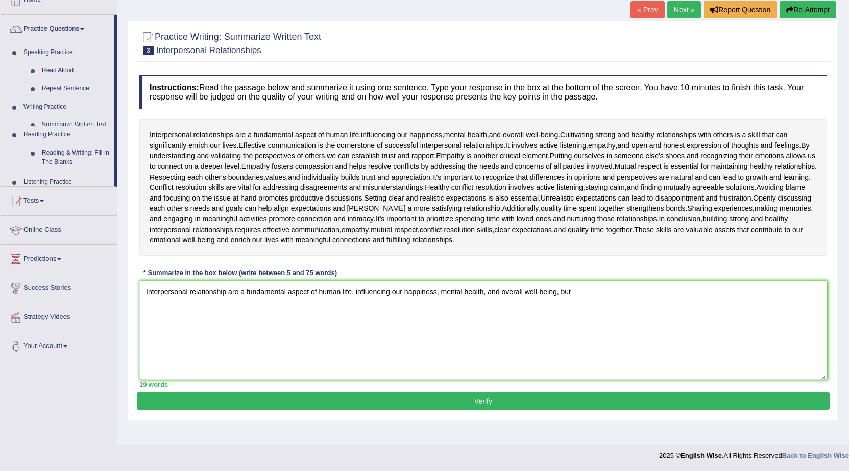
scroll to position [65, 0]
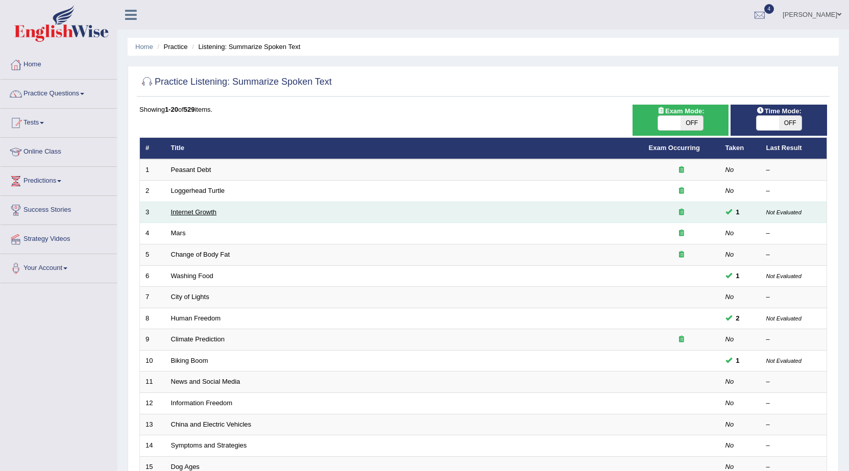
click at [211, 211] on link "Internet Growth" at bounding box center [194, 212] width 46 height 8
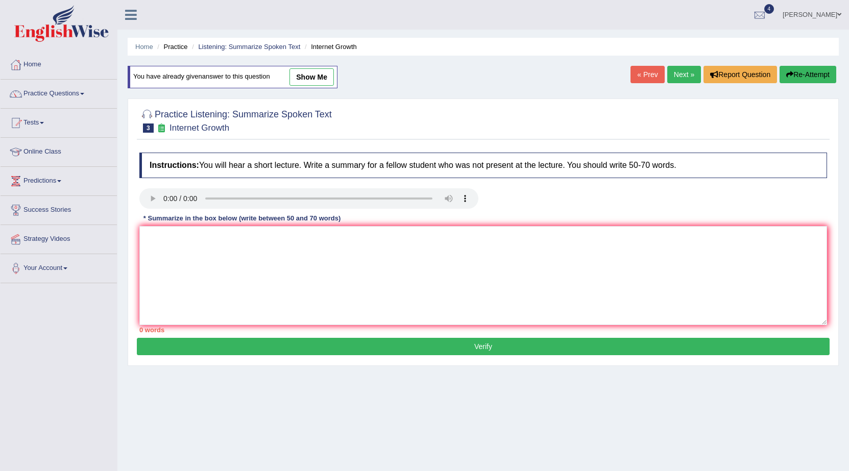
click at [322, 81] on link "show me" at bounding box center [311, 76] width 44 height 17
type textarea "A noteworthy point revealed in the lecture was about internet and online resera…"
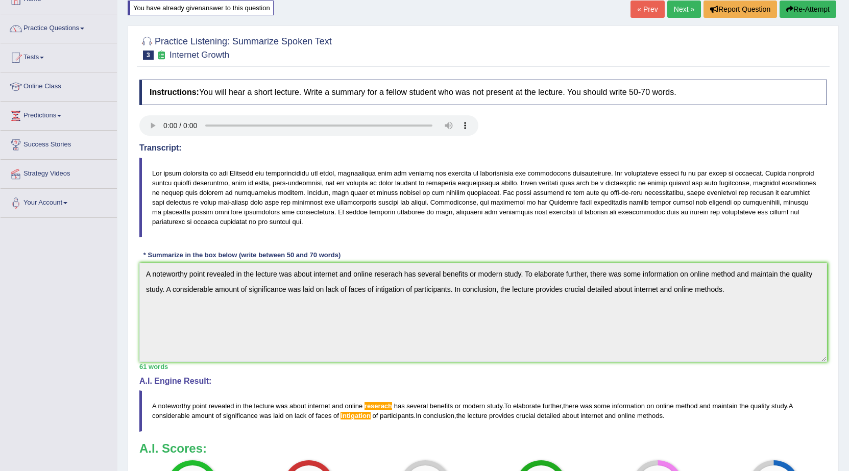
scroll to position [51, 0]
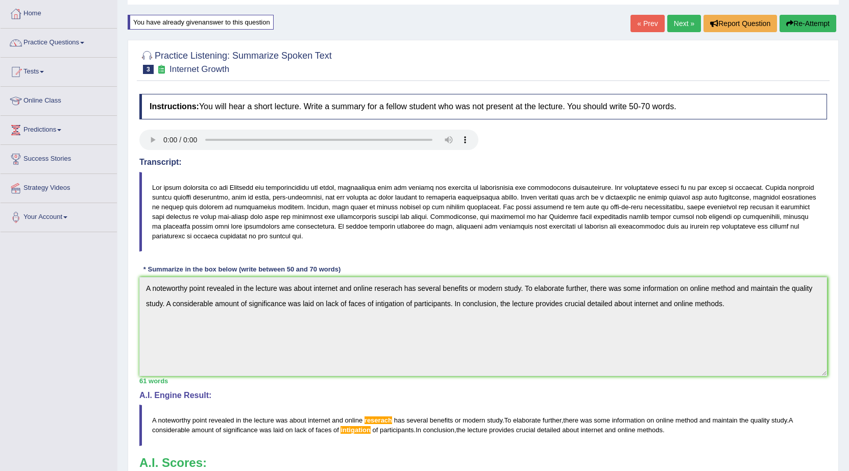
click at [686, 23] on link "Next »" at bounding box center [684, 23] width 34 height 17
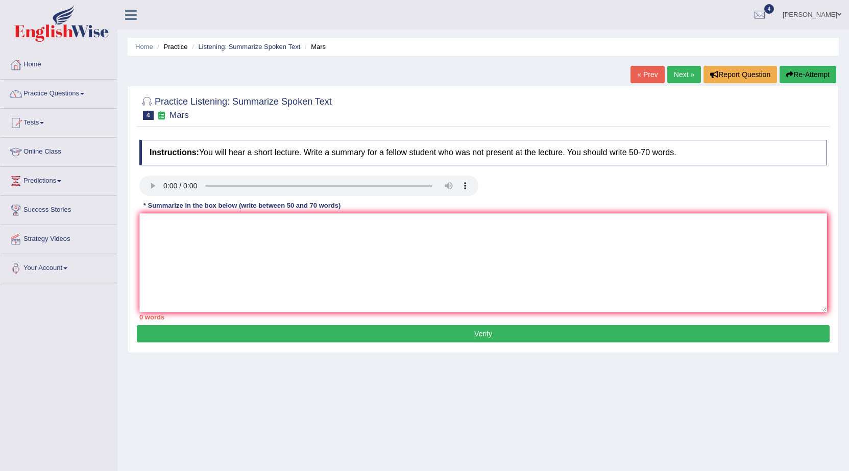
click at [671, 80] on link "Next »" at bounding box center [684, 74] width 34 height 17
click at [678, 81] on link "Next »" at bounding box center [684, 74] width 34 height 17
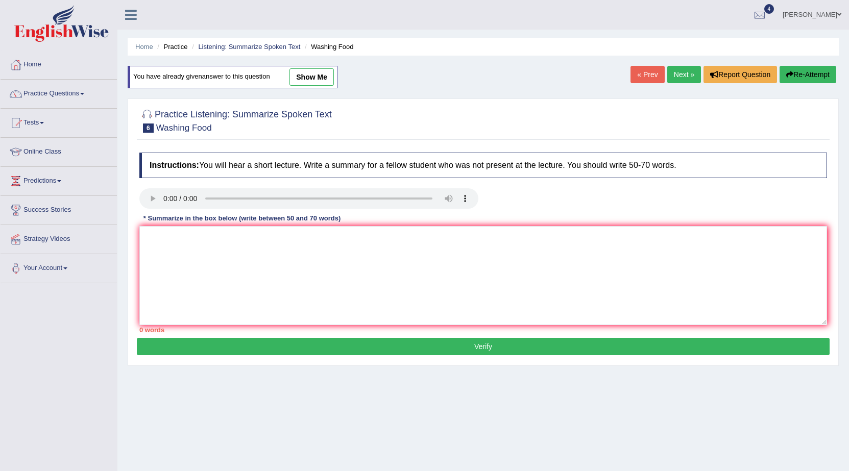
click at [316, 81] on link "show me" at bounding box center [311, 76] width 44 height 17
type textarea "A noteworthy popint revealed in the lecture was about food safety. To elobrate …"
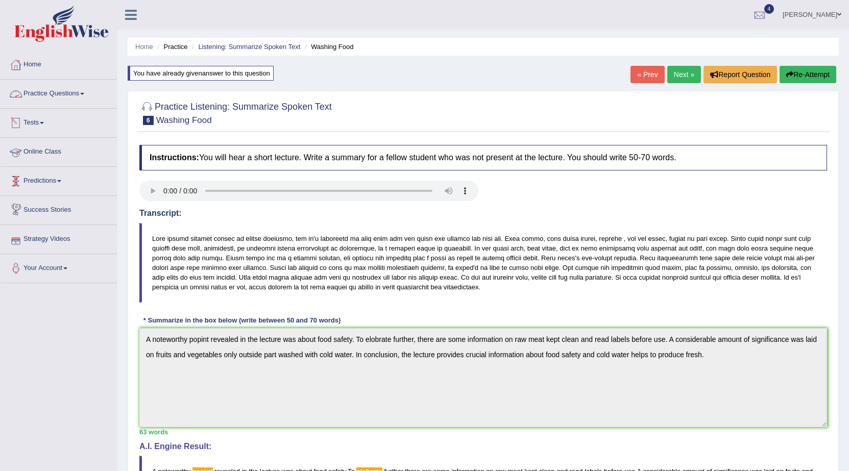
click at [83, 87] on link "Practice Questions" at bounding box center [59, 93] width 116 height 26
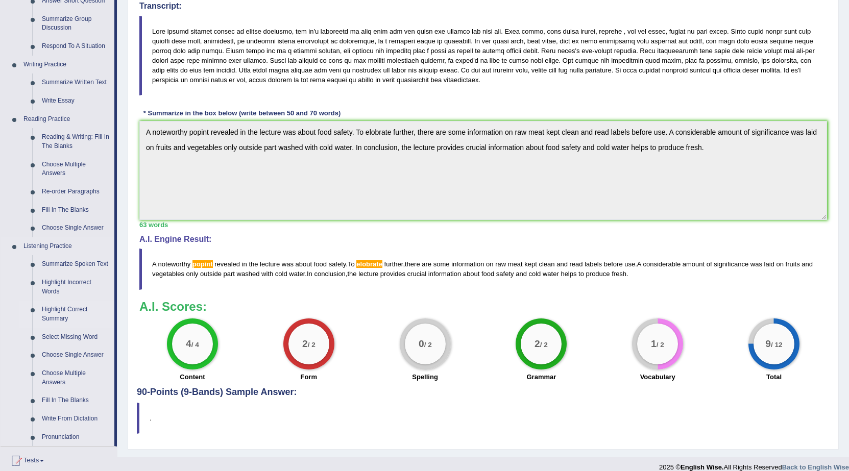
scroll to position [204, 0]
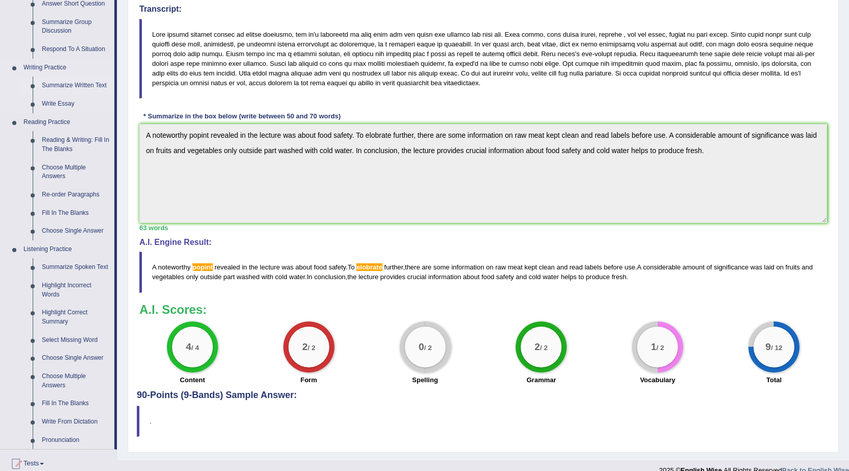
click at [94, 85] on link "Summarize Written Text" at bounding box center [75, 86] width 77 height 18
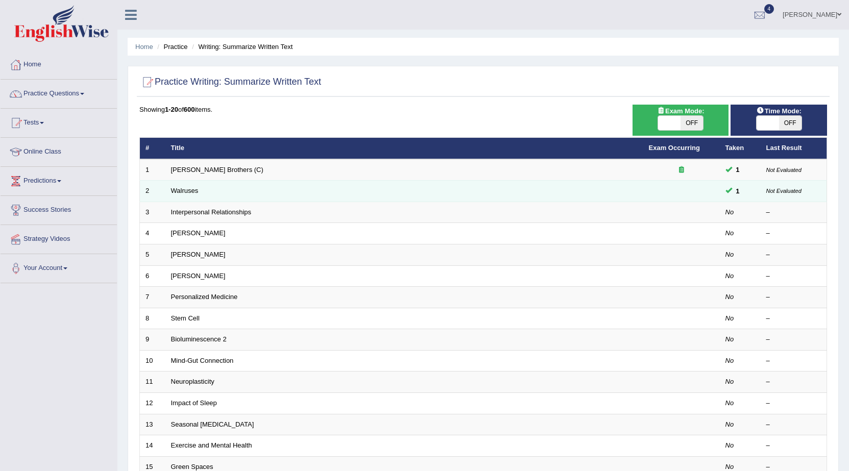
click at [230, 191] on td "Walruses" at bounding box center [404, 191] width 478 height 21
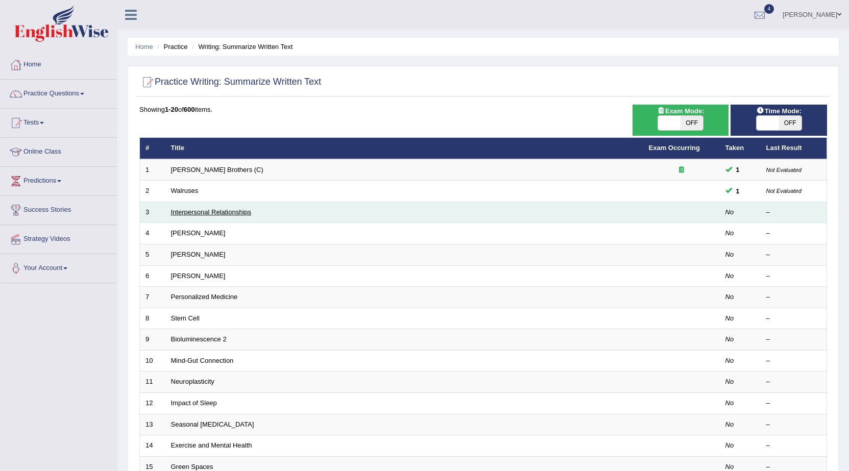
click at [231, 208] on link "Interpersonal Relationships" at bounding box center [211, 212] width 81 height 8
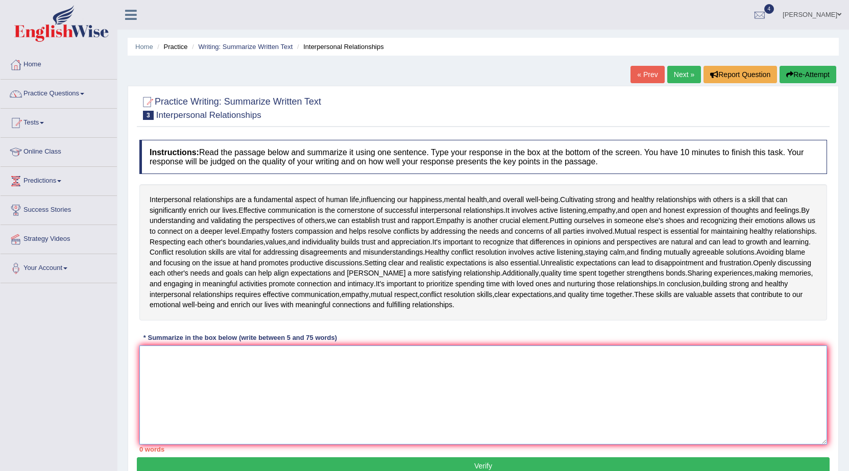
drag, startPoint x: 395, startPoint y: 421, endPoint x: 418, endPoint y: 400, distance: 30.7
click at [395, 420] on textarea at bounding box center [483, 395] width 688 height 99
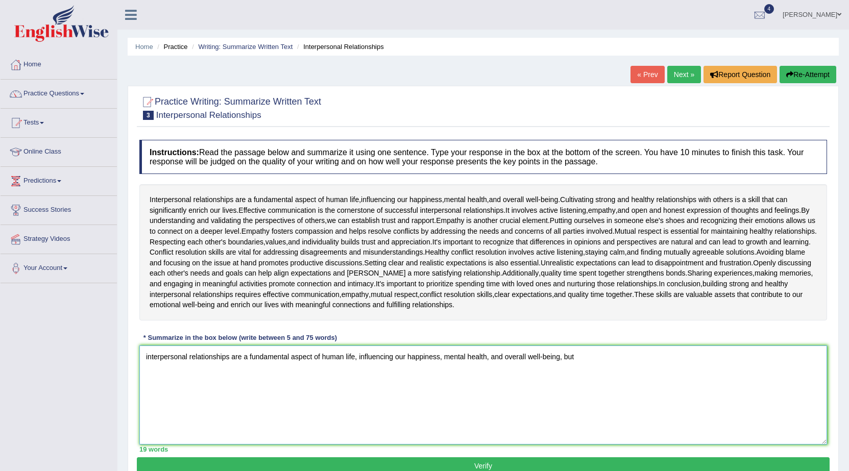
click at [150, 363] on textarea "interpersonal relationships are a fundamental aspect of human life, influencing…" at bounding box center [483, 395] width 688 height 99
click at [583, 354] on textarea "Interpersonal relationships are a fundamental aspect of human life, influencing…" at bounding box center [483, 395] width 688 height 99
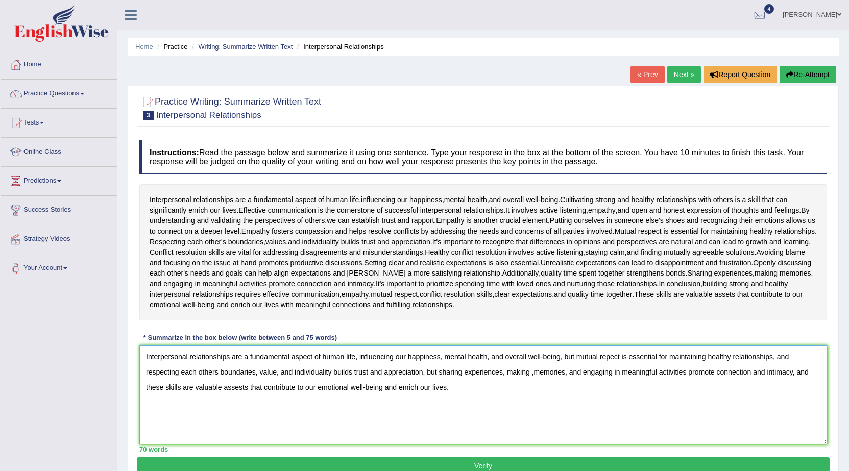
type textarea "Interpersonal relationships are a fundamental aspect of human life, influencing…"
click at [318, 465] on button "Verify" at bounding box center [483, 465] width 693 height 17
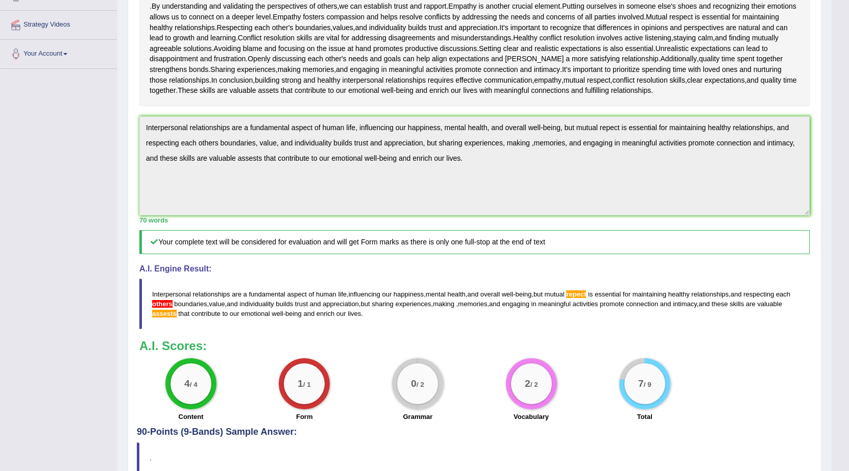
scroll to position [255, 0]
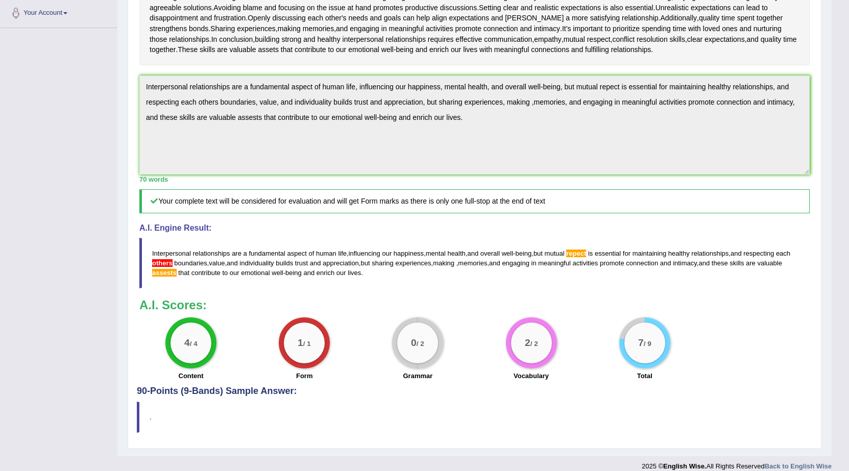
drag, startPoint x: 228, startPoint y: 367, endPoint x: 345, endPoint y: 356, distance: 117.4
click at [345, 356] on div "4 / 4 Content 1 / 1 Form 0 / 2 Grammar 2 / 2 Vocabulary 7 / 9 Total" at bounding box center [474, 350] width 680 height 66
drag, startPoint x: 430, startPoint y: 365, endPoint x: 397, endPoint y: 361, distance: 33.5
click at [393, 369] on div "0 / 2 Grammar" at bounding box center [417, 350] width 113 height 66
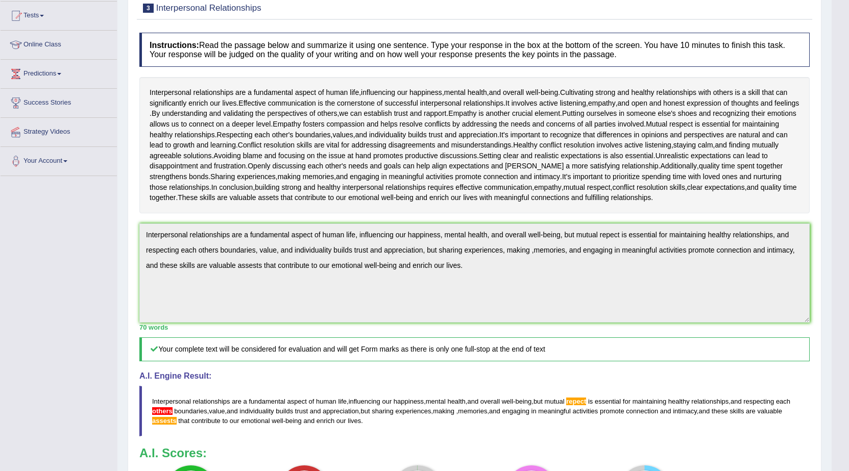
scroll to position [62, 0]
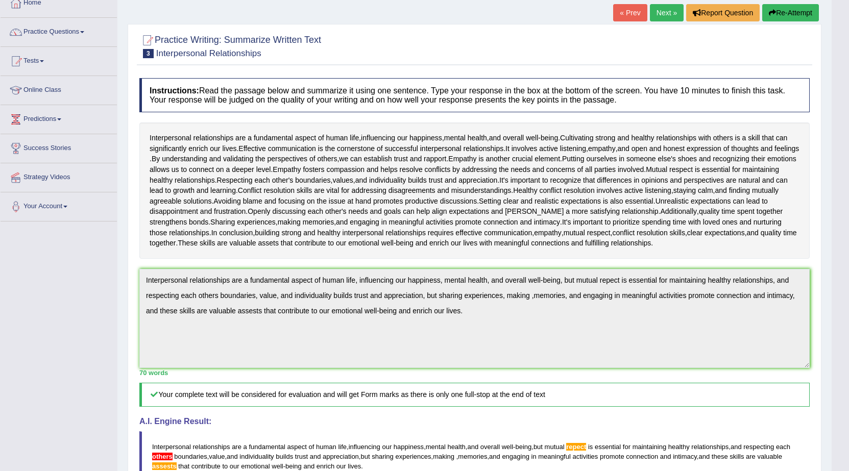
click at [650, 7] on link "Next »" at bounding box center [667, 12] width 34 height 17
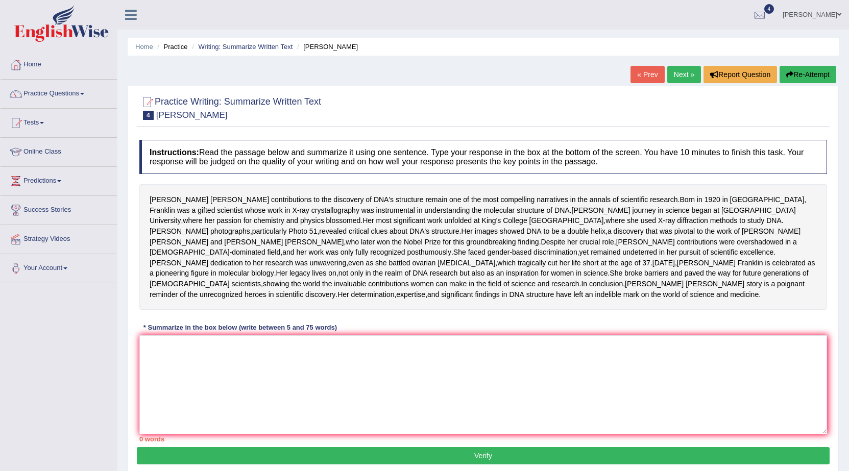
click at [674, 72] on link "Next »" at bounding box center [684, 74] width 34 height 17
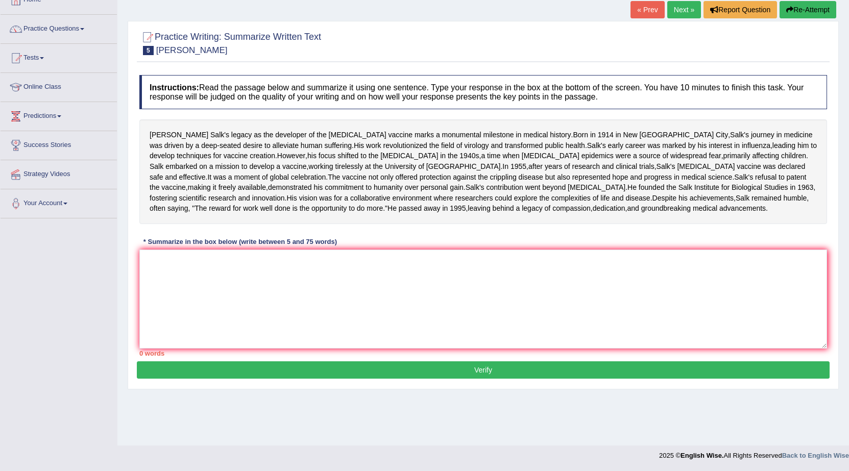
scroll to position [79, 0]
click at [520, 312] on textarea at bounding box center [483, 299] width 688 height 99
type textarea "J"
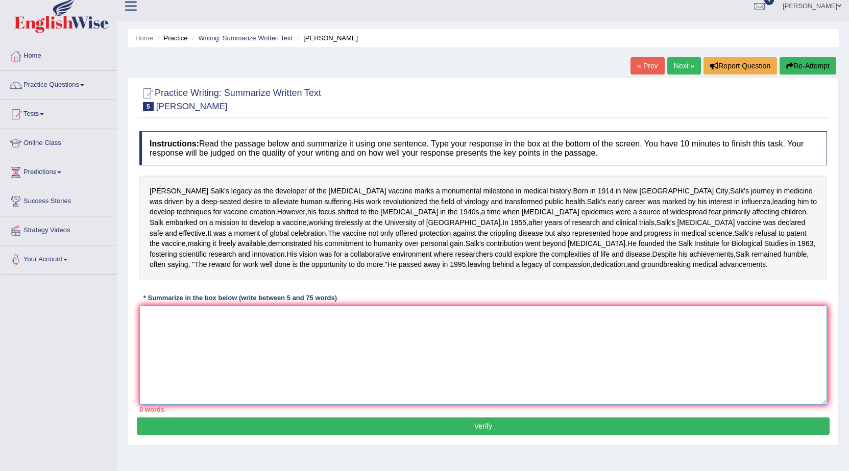
scroll to position [0, 0]
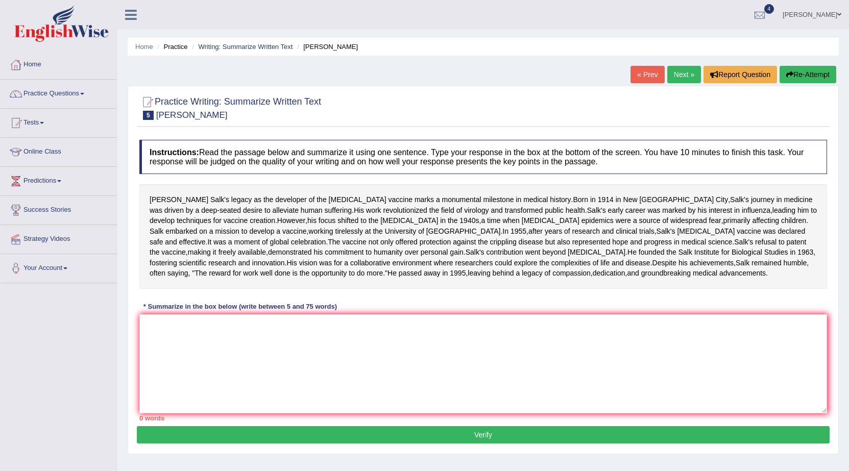
click at [678, 73] on link "Next »" at bounding box center [684, 74] width 34 height 17
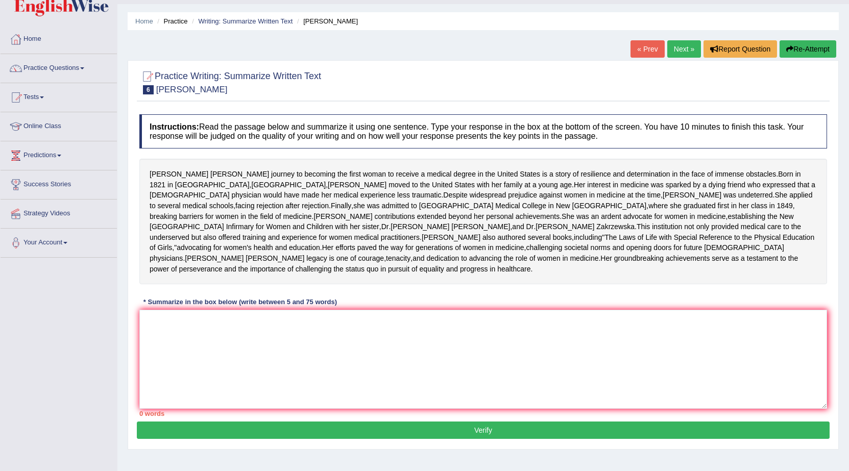
scroll to position [51, 0]
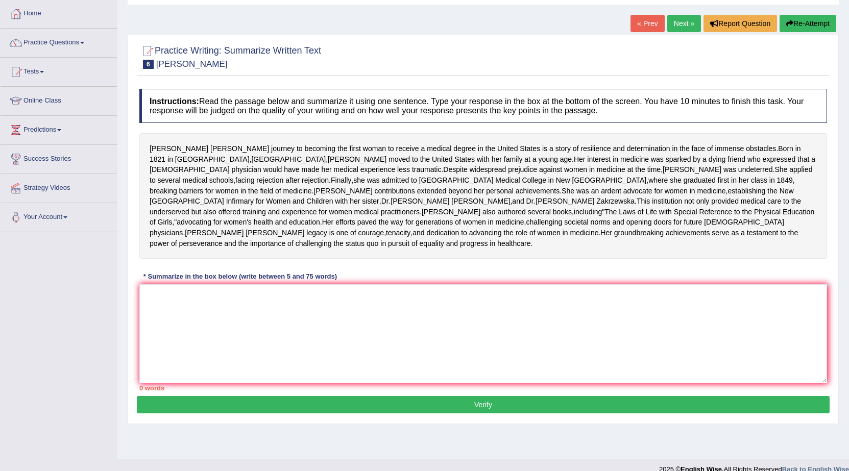
click at [570, 396] on div "Instructions: Read the passage below and summarize it using one sentence. Type …" at bounding box center [483, 240] width 693 height 312
click at [529, 383] on textarea at bounding box center [483, 333] width 688 height 99
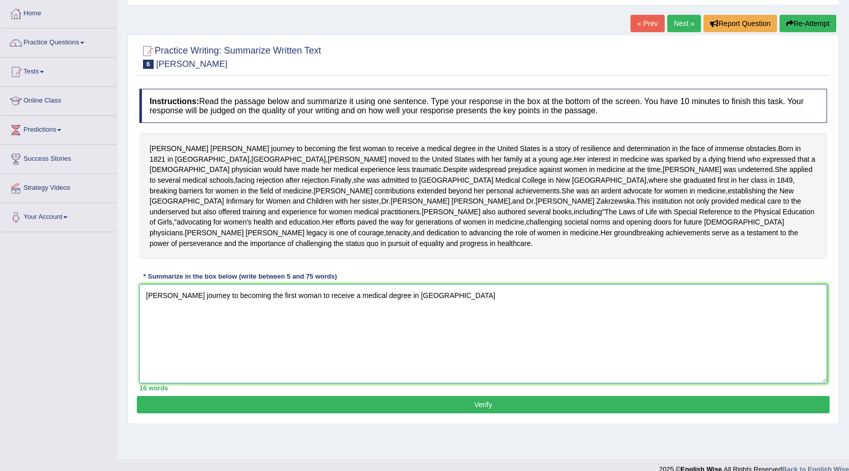
click at [441, 352] on textarea "[PERSON_NAME] journey to becoming the first woman to receive a medical degree i…" at bounding box center [483, 333] width 688 height 99
click at [462, 347] on textarea "Elizabeth Blackwells journey to becoming the first woman to receive a medical d…" at bounding box center [483, 333] width 688 height 99
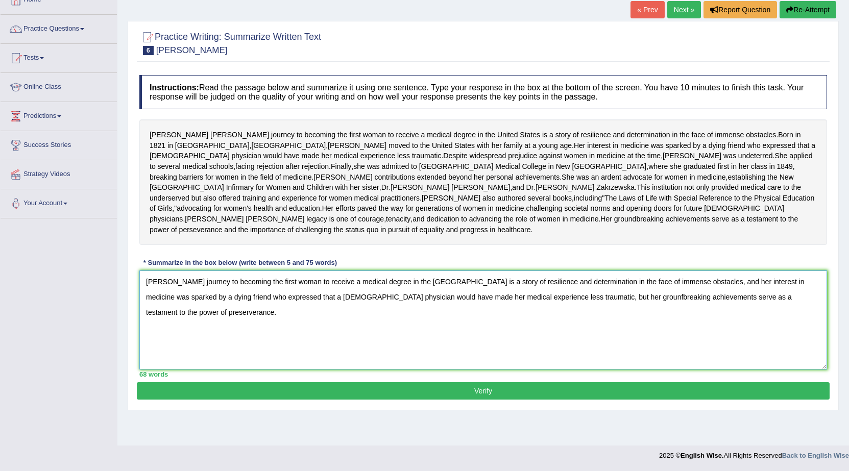
scroll to position [90, 0]
click at [210, 308] on textarea "Elizabeth Blackwells journey to becoming the first woman to receive a medical d…" at bounding box center [483, 320] width 688 height 99
type textarea "Elizabeth Blackwell's journey to becoming the first woman to receive a medical …"
click at [157, 400] on button "Verify" at bounding box center [483, 390] width 693 height 17
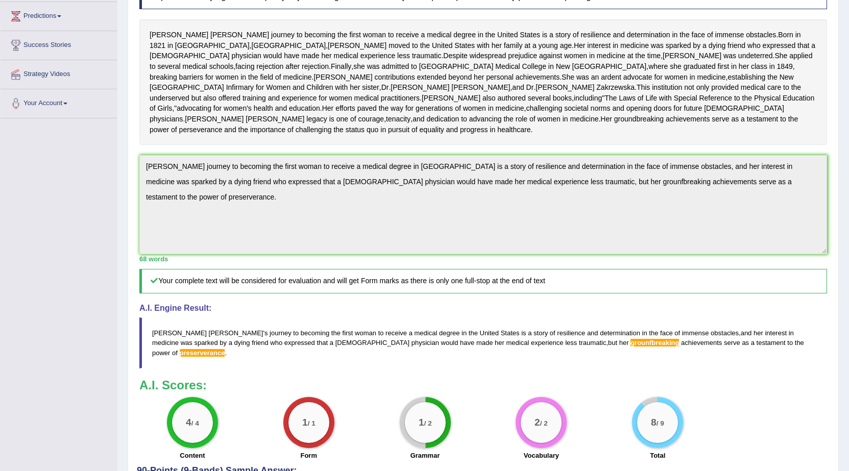
scroll to position [153, 0]
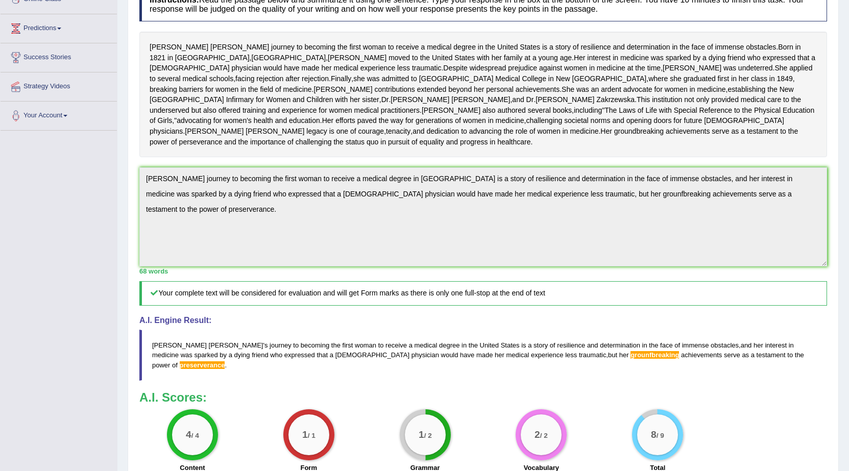
click at [630, 359] on span "grounfbreaking" at bounding box center [654, 355] width 48 height 8
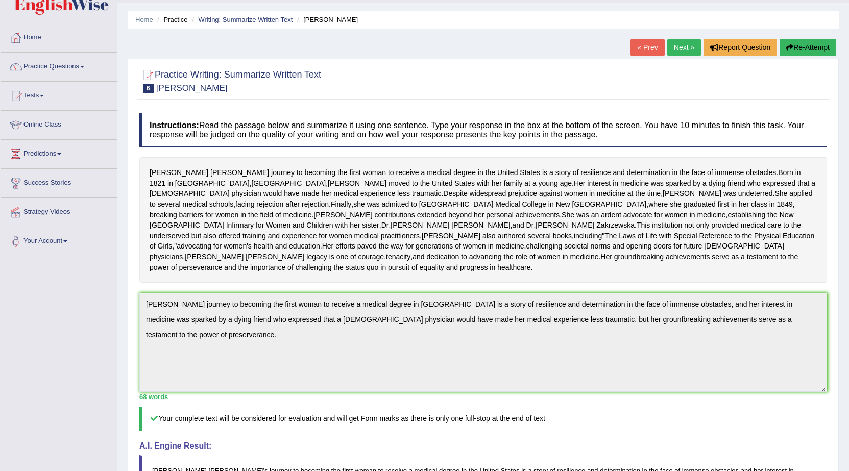
scroll to position [0, 0]
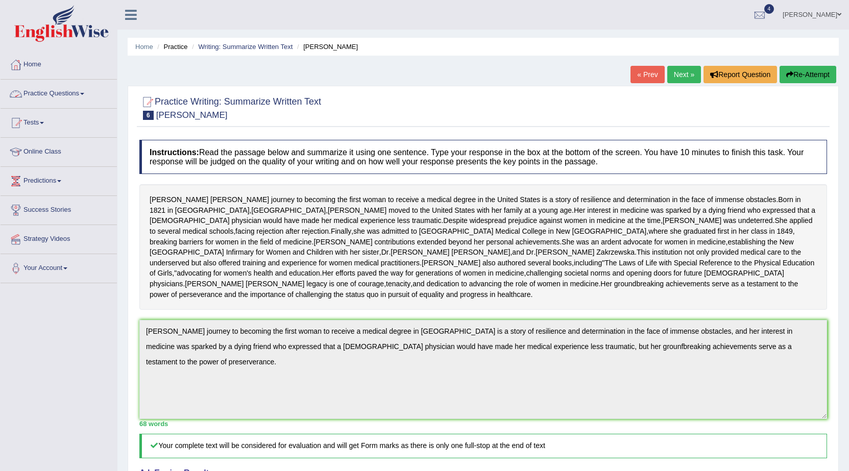
click at [85, 96] on link "Practice Questions" at bounding box center [59, 93] width 116 height 26
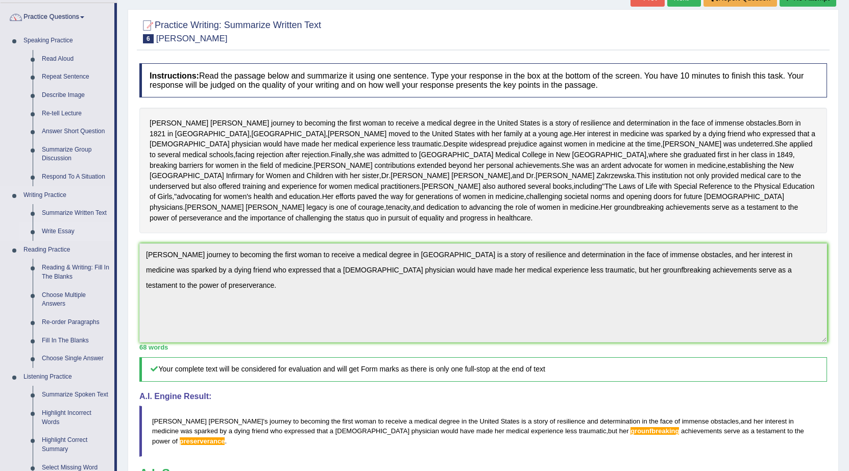
scroll to position [102, 0]
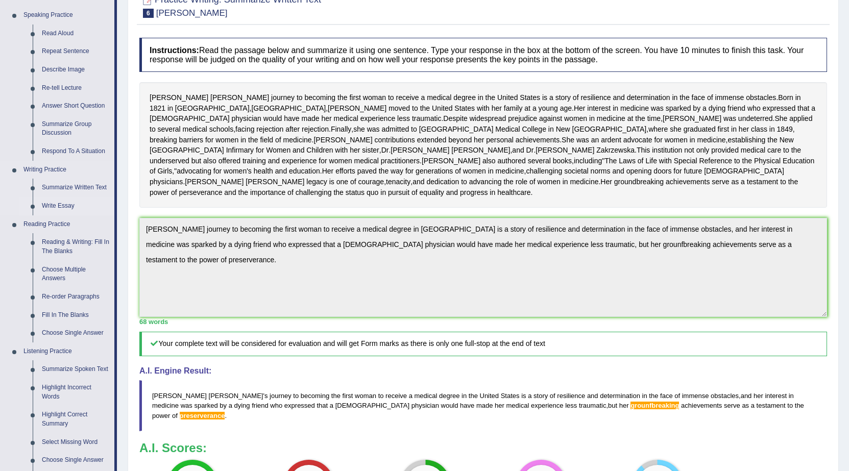
click at [65, 210] on link "Write Essay" at bounding box center [75, 206] width 77 height 18
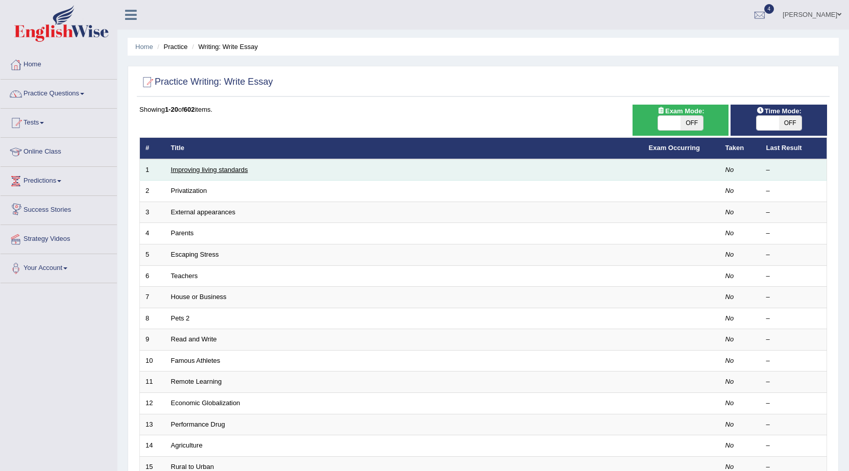
click at [210, 166] on link "Improving living standards" at bounding box center [209, 170] width 77 height 8
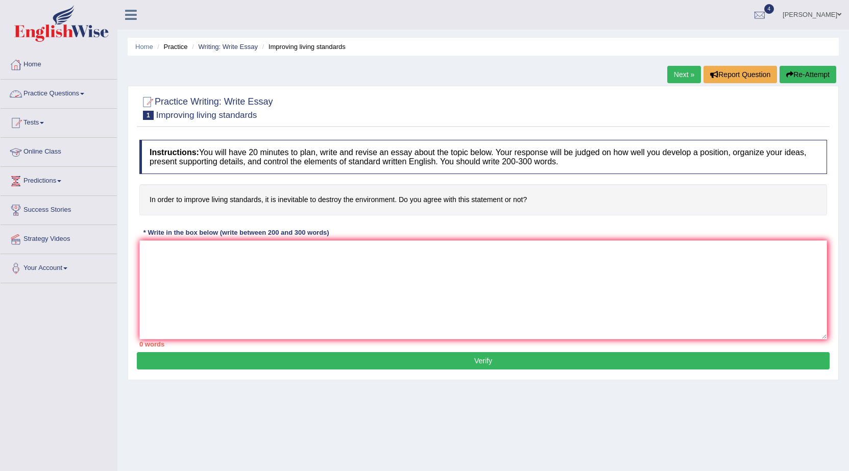
click at [73, 91] on link "Practice Questions" at bounding box center [59, 93] width 116 height 26
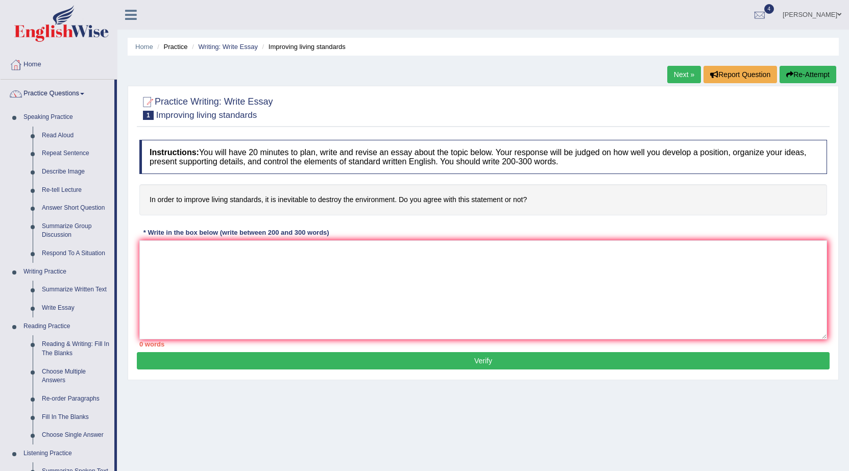
click at [91, 91] on link "Practice Questions" at bounding box center [58, 93] width 114 height 26
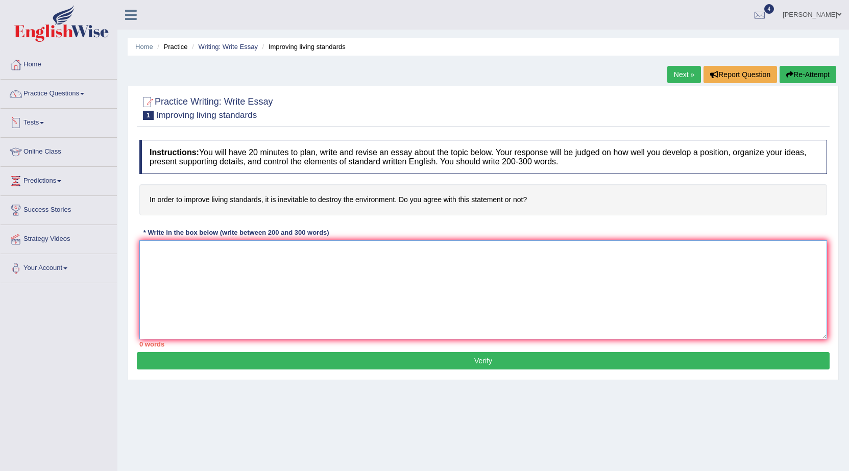
click at [403, 317] on textarea at bounding box center [483, 289] width 688 height 99
click at [495, 258] on textarea "The increasing influence of living standards on our lives has ignited numerous …" at bounding box center [483, 289] width 688 height 99
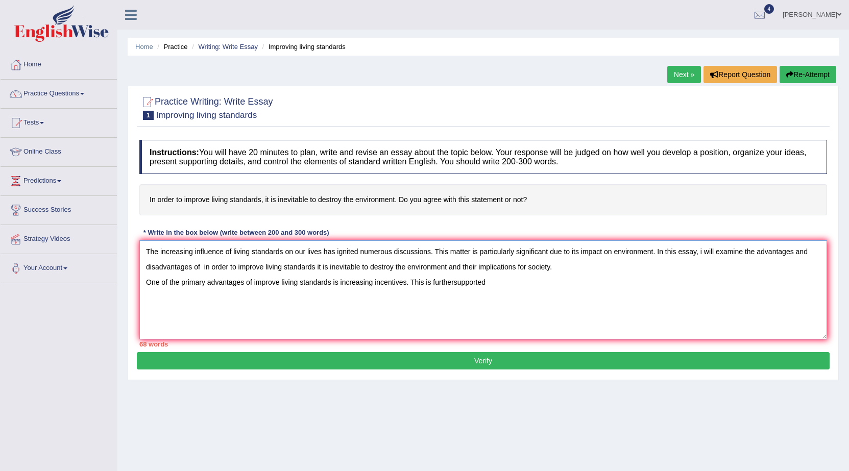
click at [452, 284] on textarea "The increasing influence of living standards on our lives has ignited numerous …" at bounding box center [483, 289] width 688 height 99
click at [454, 289] on textarea "The increasing influence of living standards on our lives has ignited numerous …" at bounding box center [483, 289] width 688 height 99
click at [514, 282] on textarea "The increasing influence of living standards on our lives has ignited numerous …" at bounding box center [483, 289] width 688 height 99
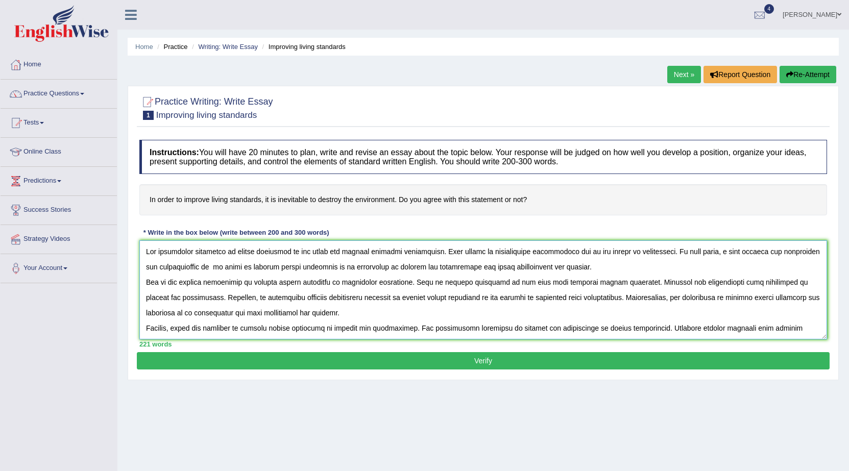
click at [246, 284] on textarea at bounding box center [483, 289] width 688 height 99
click at [244, 285] on textarea at bounding box center [483, 289] width 688 height 99
click at [331, 309] on textarea at bounding box center [483, 289] width 688 height 99
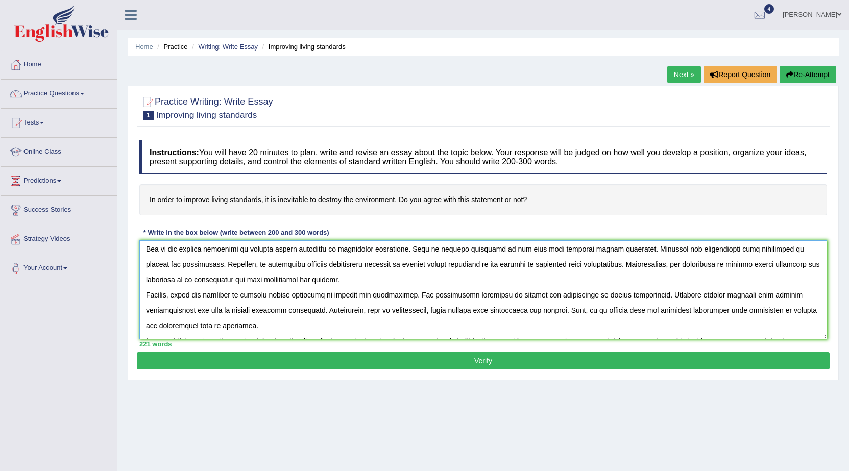
scroll to position [51, 0]
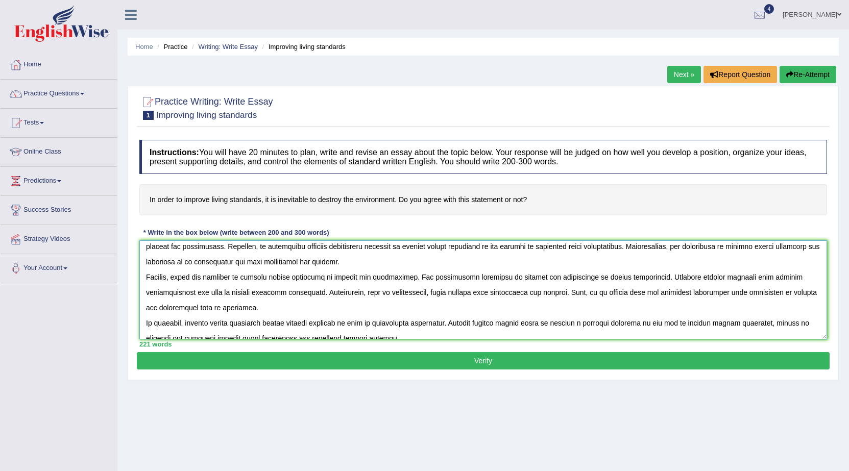
click at [155, 291] on textarea at bounding box center [483, 289] width 688 height 99
click at [574, 299] on textarea at bounding box center [483, 289] width 688 height 99
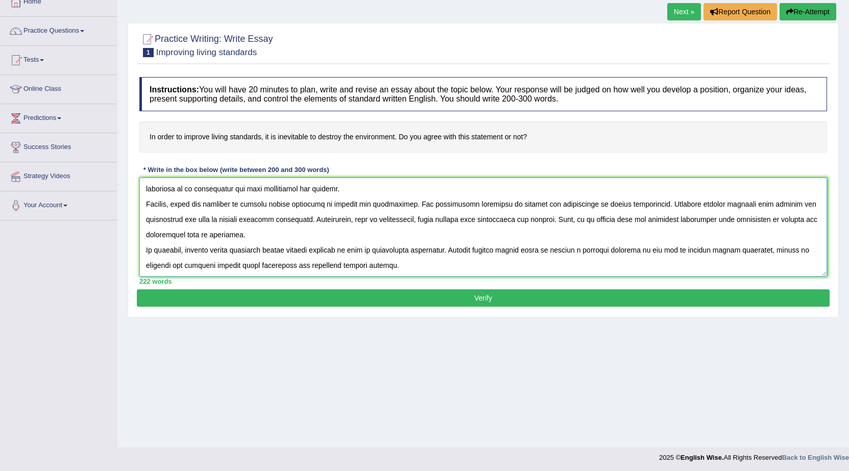
scroll to position [65, 0]
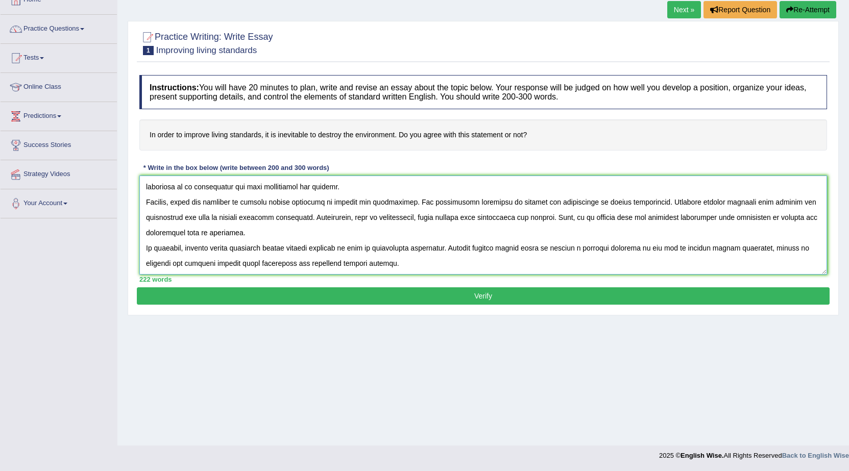
type textarea "The increasing influence of living standards on our lives has ignited numerous …"
click at [477, 293] on button "Verify" at bounding box center [483, 295] width 693 height 17
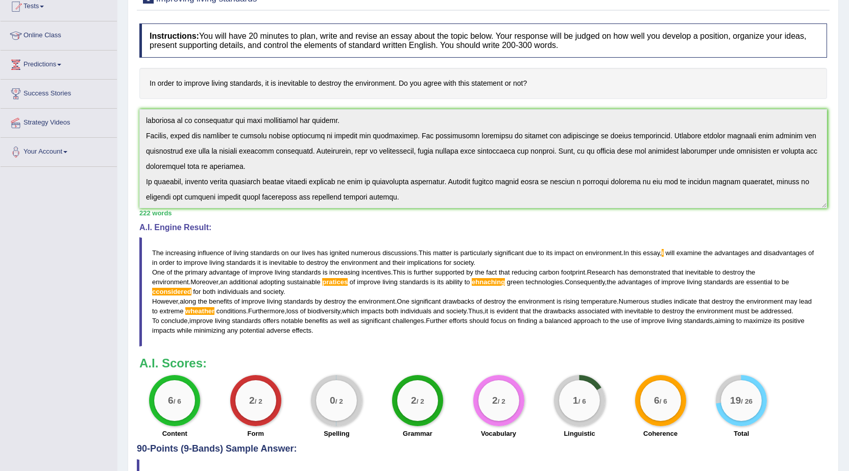
scroll to position [116, 0]
click at [567, 413] on div "1 / 6" at bounding box center [579, 401] width 41 height 41
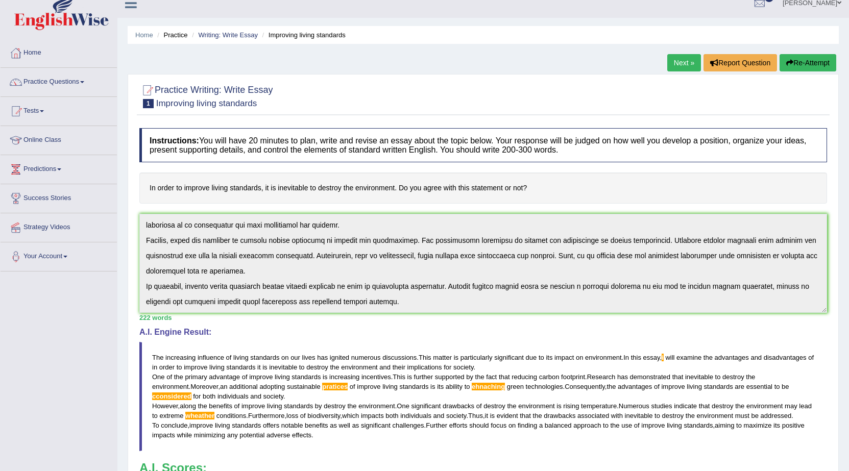
scroll to position [0, 0]
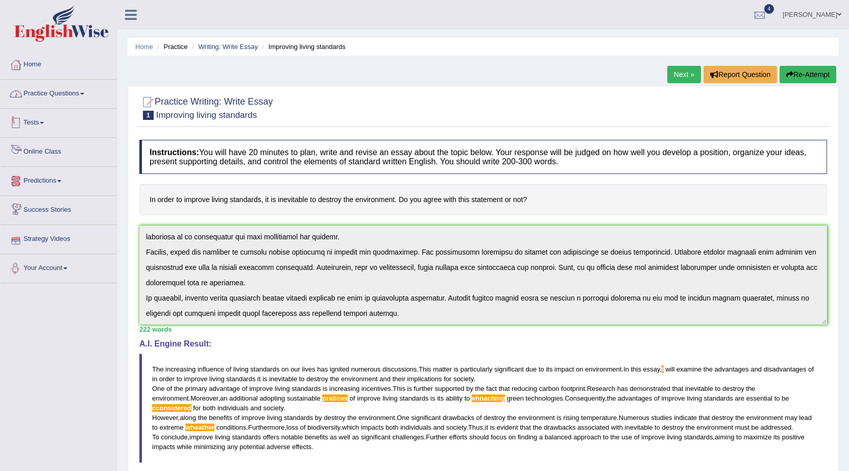
click at [67, 92] on link "Practice Questions" at bounding box center [59, 93] width 116 height 26
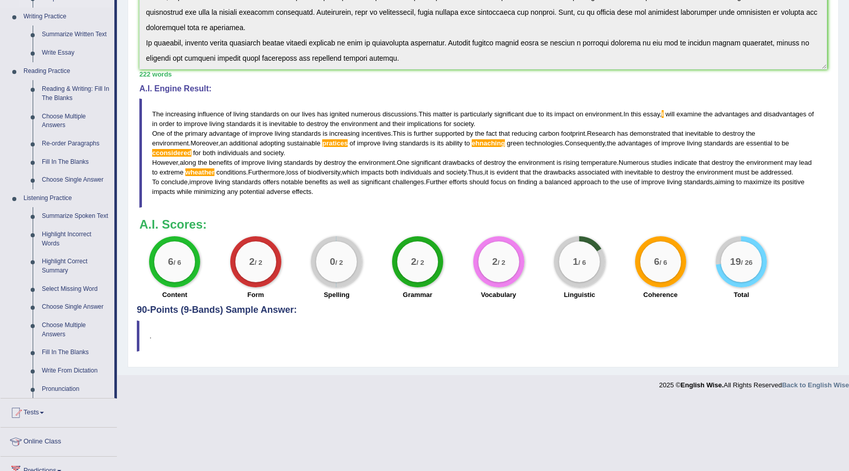
scroll to position [306, 0]
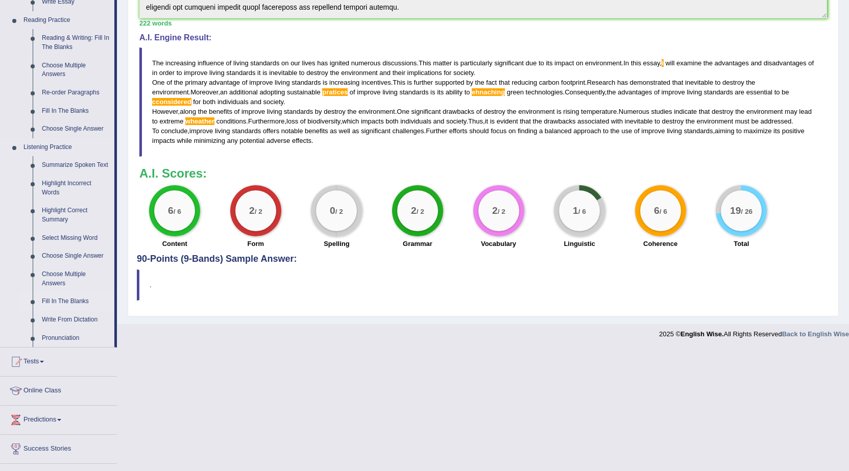
click at [53, 301] on link "Fill In The Blanks" at bounding box center [75, 301] width 77 height 18
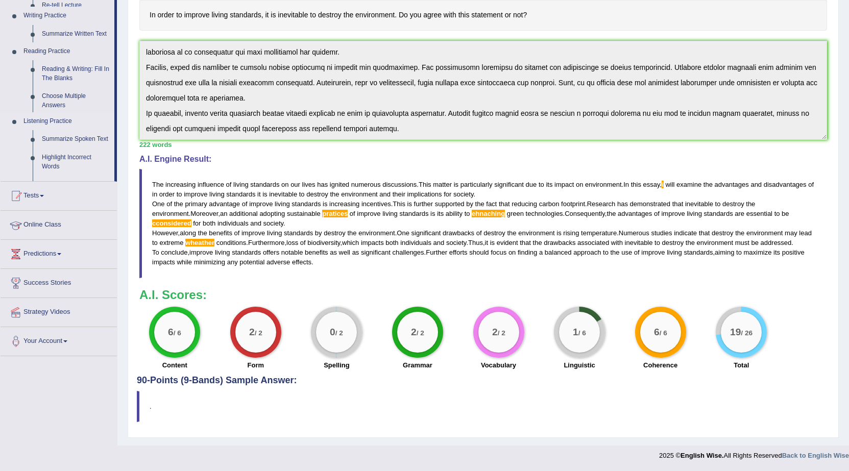
scroll to position [194, 0]
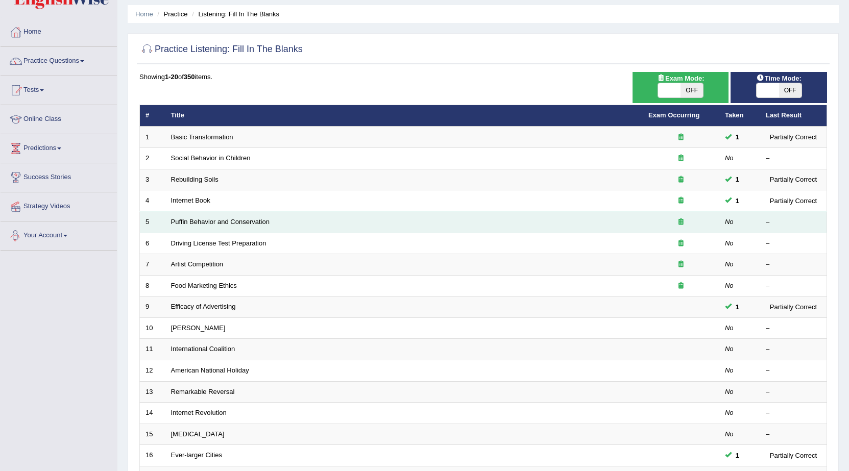
scroll to position [51, 0]
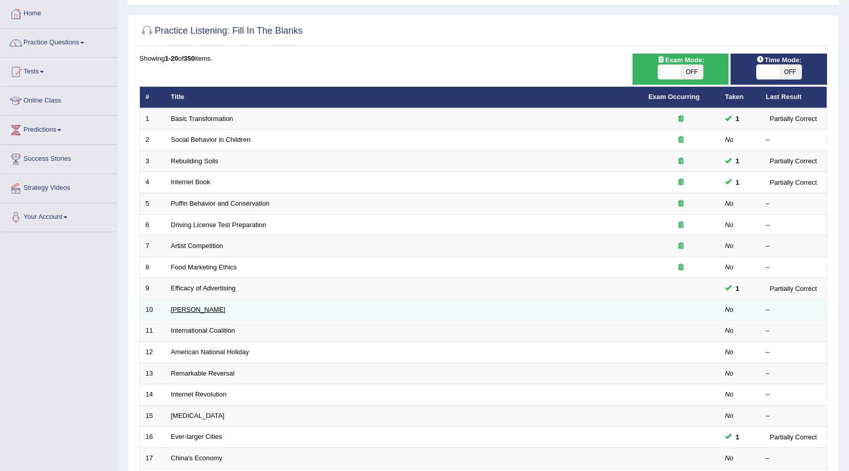
click at [188, 306] on link "[PERSON_NAME]" at bounding box center [198, 310] width 55 height 8
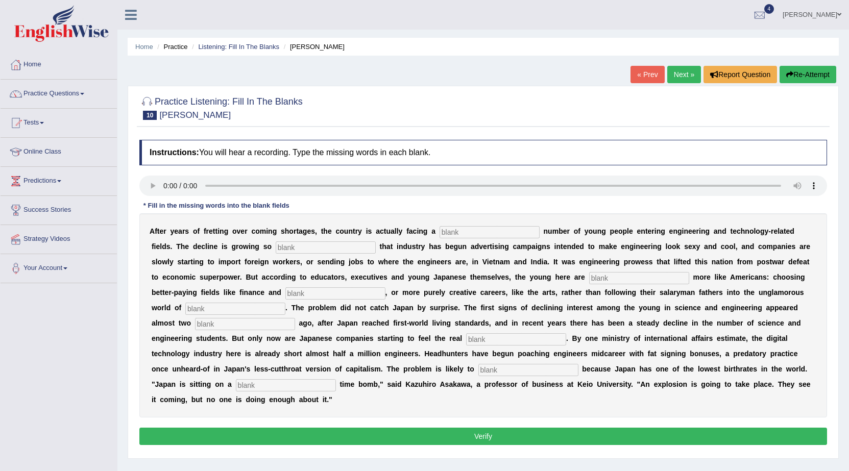
click at [447, 236] on input "text" at bounding box center [489, 232] width 100 height 12
type input "dewling"
click at [345, 252] on input "text" at bounding box center [326, 247] width 100 height 12
type input "drastic"
click at [620, 275] on input "text" at bounding box center [639, 278] width 100 height 12
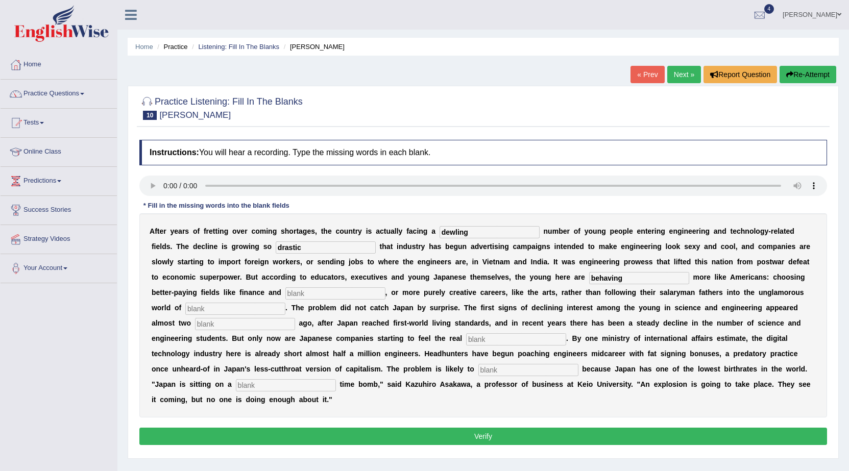
type input "behaving"
click at [332, 293] on input "text" at bounding box center [335, 293] width 100 height 12
type input "medicine"
click at [195, 310] on input "text" at bounding box center [235, 309] width 100 height 12
type input "manufacturing"
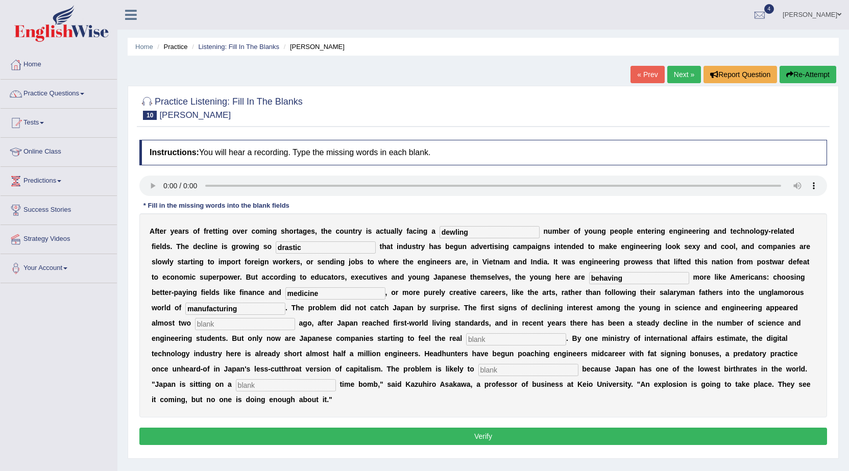
click at [230, 328] on input "text" at bounding box center [245, 324] width 100 height 12
type input "decades"
click at [493, 343] on input "text" at bounding box center [516, 339] width 100 height 12
type input "pinch"
click at [531, 364] on input "text" at bounding box center [528, 370] width 100 height 12
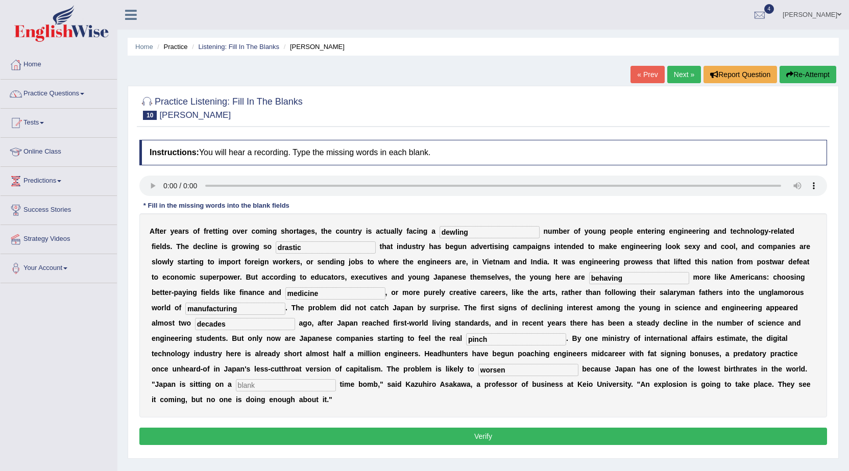
type input "worsen"
click at [282, 385] on input "text" at bounding box center [286, 385] width 100 height 12
type input "demographic"
click at [360, 434] on button "Verify" at bounding box center [483, 436] width 688 height 17
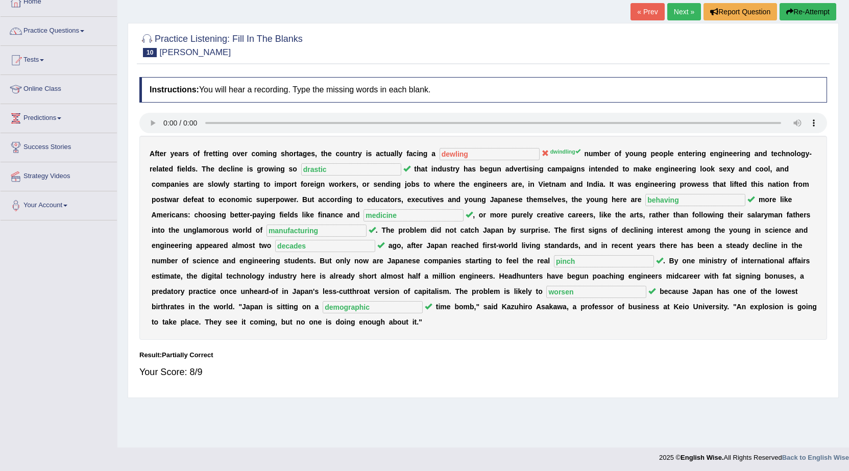
scroll to position [65, 0]
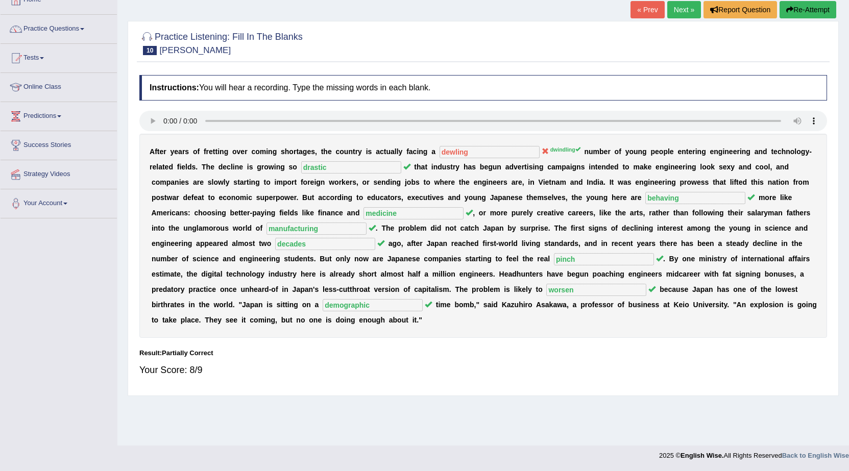
click at [669, 12] on link "Next »" at bounding box center [684, 9] width 34 height 17
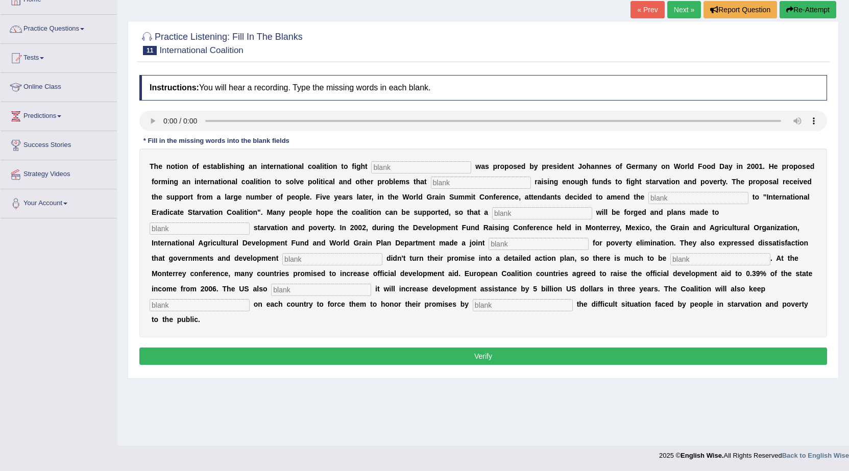
click at [521, 305] on input "text" at bounding box center [523, 305] width 100 height 12
type input "exposing"
click at [167, 293] on b "m" at bounding box center [169, 289] width 6 height 8
click at [407, 169] on input "text" at bounding box center [421, 167] width 100 height 12
type input "stravation"
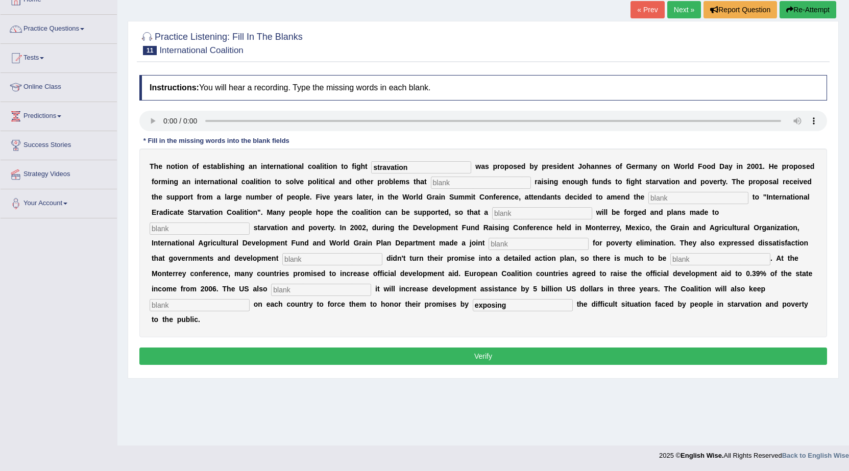
click at [443, 182] on input "text" at bounding box center [481, 183] width 100 height 12
type input "obstract"
click at [692, 204] on input "text" at bounding box center [698, 198] width 100 height 12
type input "manufactured"
click at [514, 210] on input "text" at bounding box center [542, 213] width 100 height 12
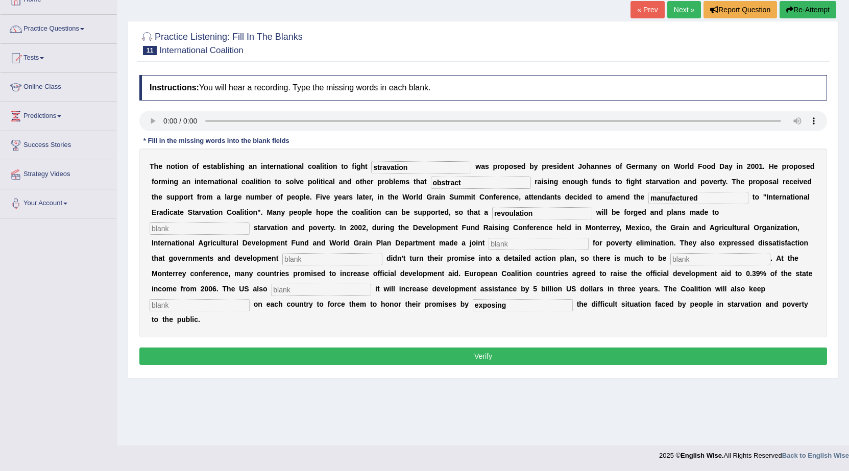
type input "revoulation"
click at [175, 225] on input "text" at bounding box center [200, 229] width 100 height 12
type input "limitation"
click at [519, 244] on input "text" at bounding box center [538, 244] width 100 height 12
type input "appeal"
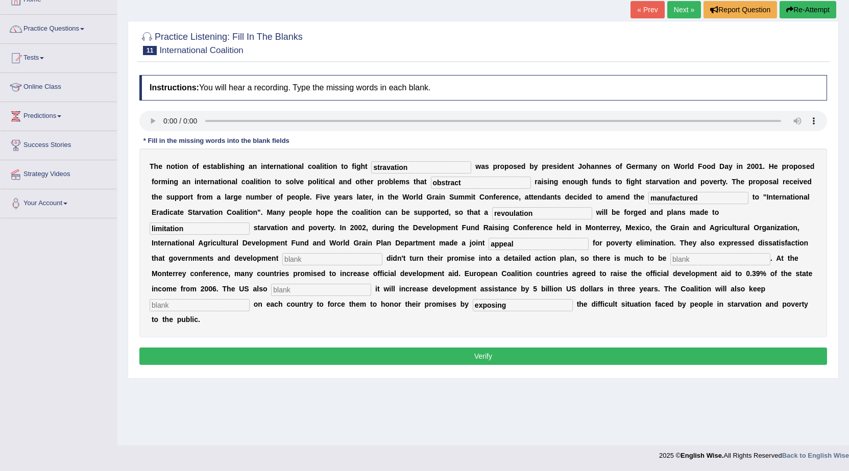
click at [347, 254] on input "text" at bounding box center [332, 259] width 100 height 12
type input "partner"
click at [735, 263] on input "text" at bounding box center [720, 259] width 100 height 12
type input "desired"
click at [357, 293] on input "text" at bounding box center [321, 290] width 100 height 12
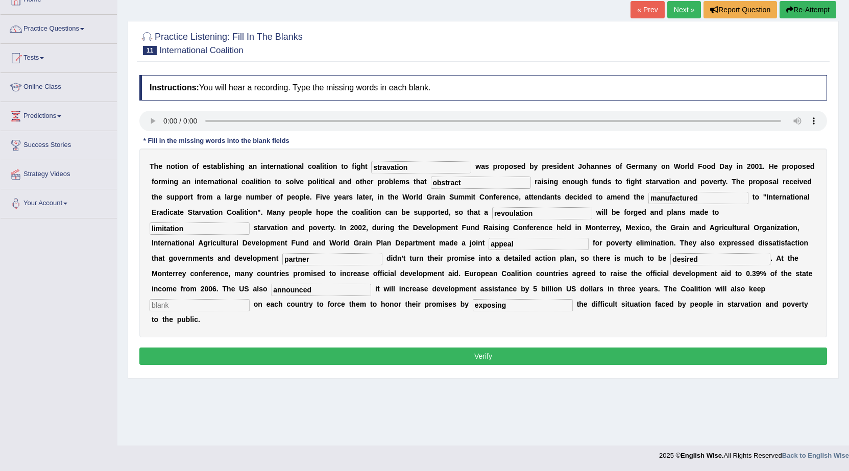
type input "announced"
click at [217, 304] on input "text" at bounding box center [200, 305] width 100 height 12
type input "pressure"
click at [263, 355] on button "Verify" at bounding box center [483, 356] width 688 height 17
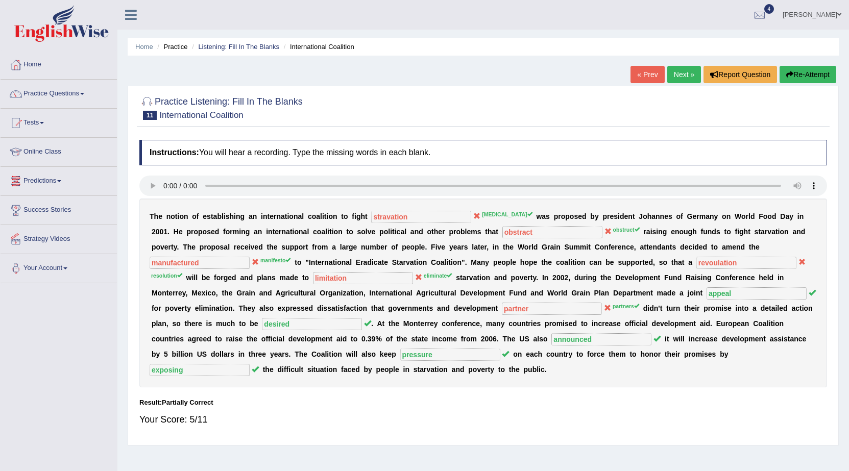
drag, startPoint x: 675, startPoint y: 77, endPoint x: 660, endPoint y: 90, distance: 20.2
click at [675, 77] on link "Next »" at bounding box center [684, 74] width 34 height 17
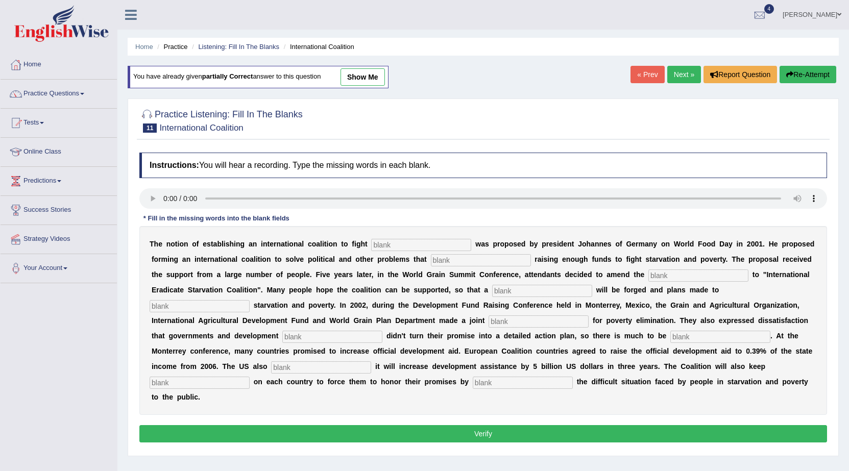
click at [361, 79] on link "show me" at bounding box center [362, 76] width 44 height 17
type input "stravation"
type input "obstract"
type input "manufactured"
type input "revoulation"
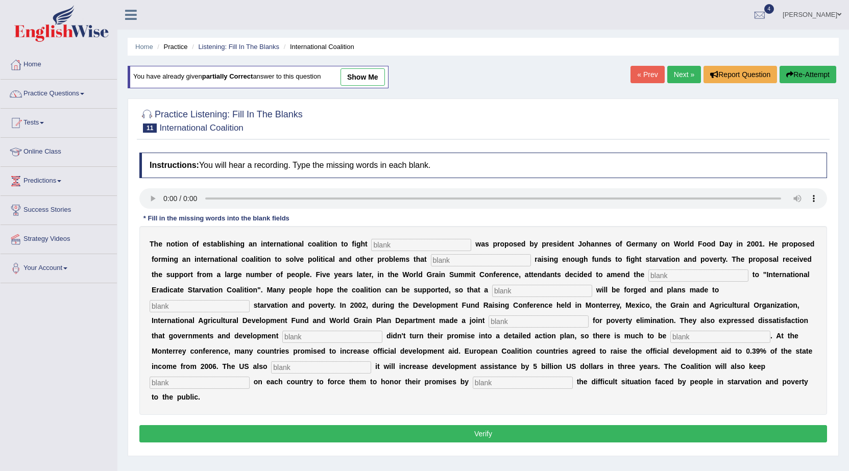
type input "limitation"
type input "appeal"
type input "partner"
type input "desired"
type input "announced"
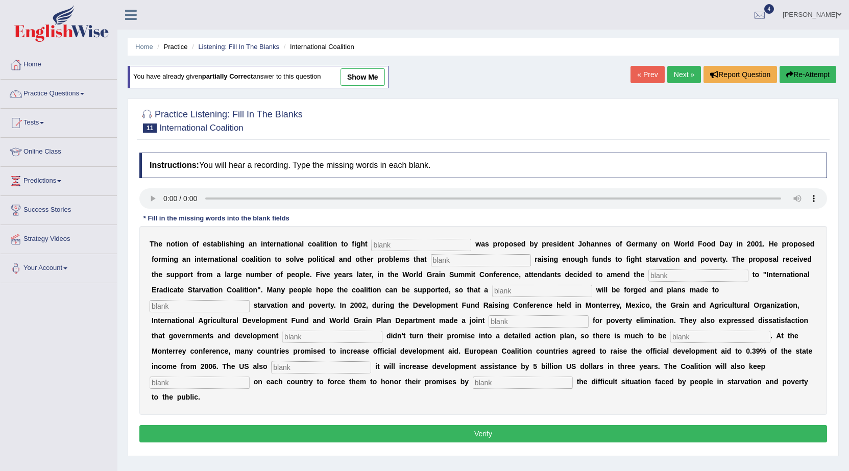
type input "pressure"
type input "exposing"
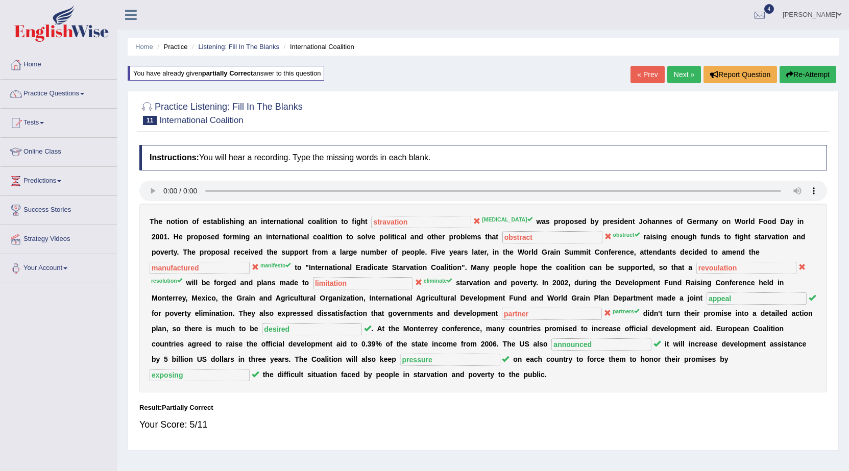
click at [361, 79] on div "Home Practice Listening: Fill In The Blanks International Coalition You have al…" at bounding box center [482, 255] width 731 height 510
click at [649, 76] on link "« Prev" at bounding box center [647, 74] width 34 height 17
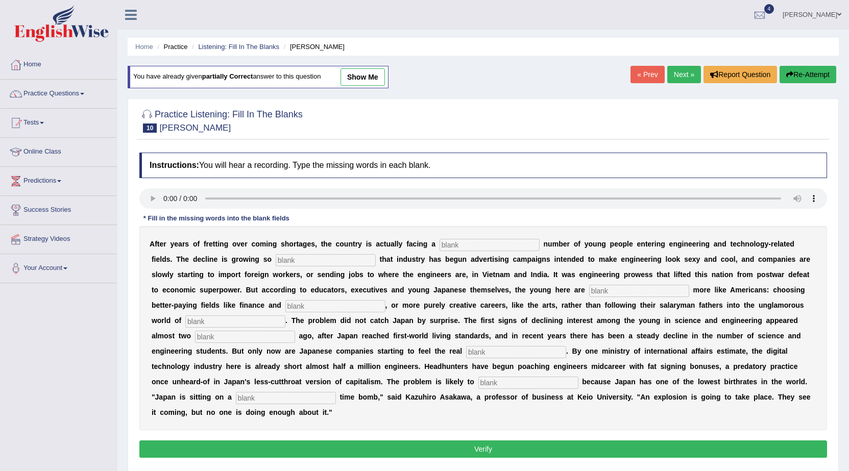
click at [377, 72] on link "show me" at bounding box center [362, 76] width 44 height 17
type input "dewling"
type input "drastic"
type input "behaving"
type input "medicine"
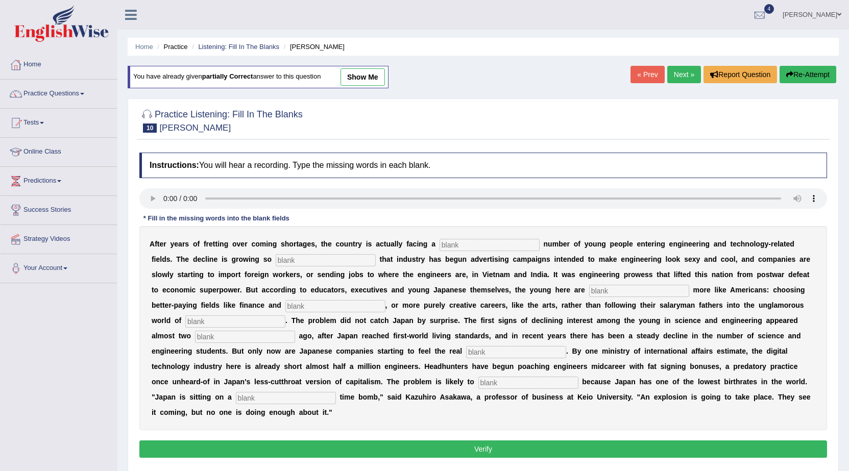
type input "manufacturing"
type input "decades"
type input "pinch"
type input "worsen"
type input "demographic"
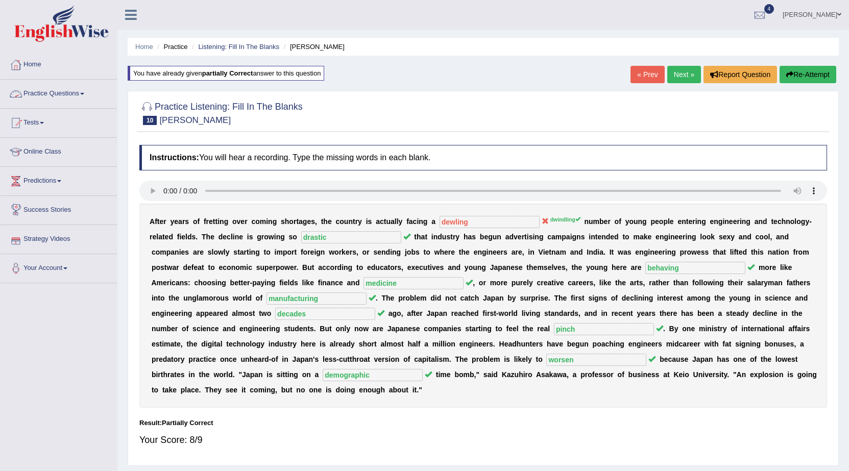
click at [37, 95] on link "Practice Questions" at bounding box center [59, 93] width 116 height 26
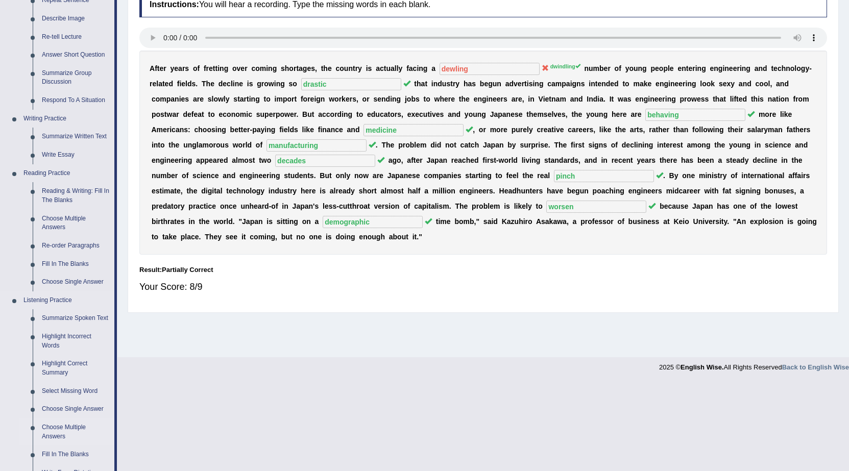
scroll to position [204, 0]
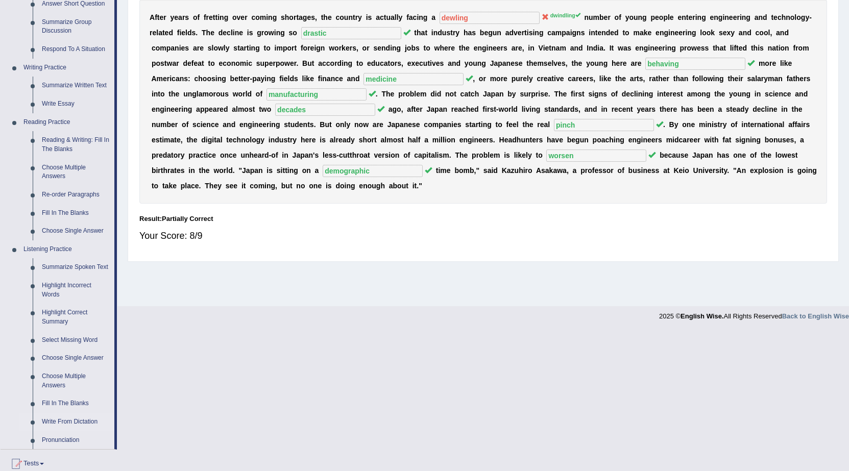
click at [69, 420] on link "Write From Dictation" at bounding box center [75, 422] width 77 height 18
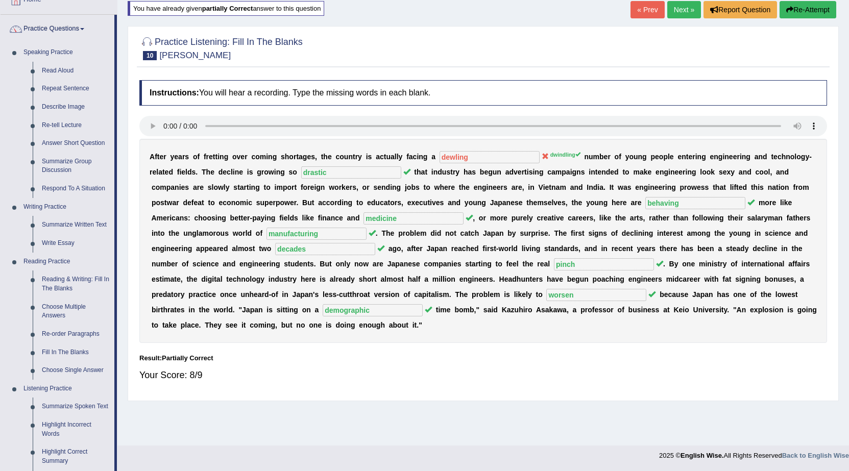
scroll to position [79, 0]
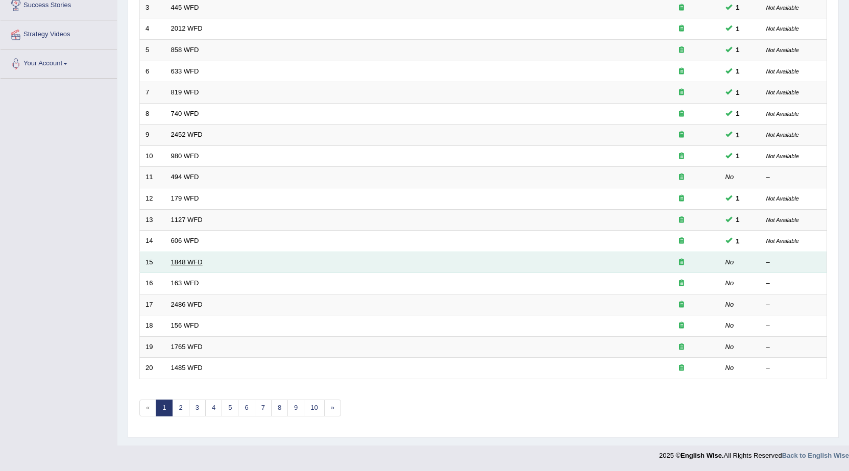
click at [184, 264] on link "1848 WFD" at bounding box center [187, 262] width 32 height 8
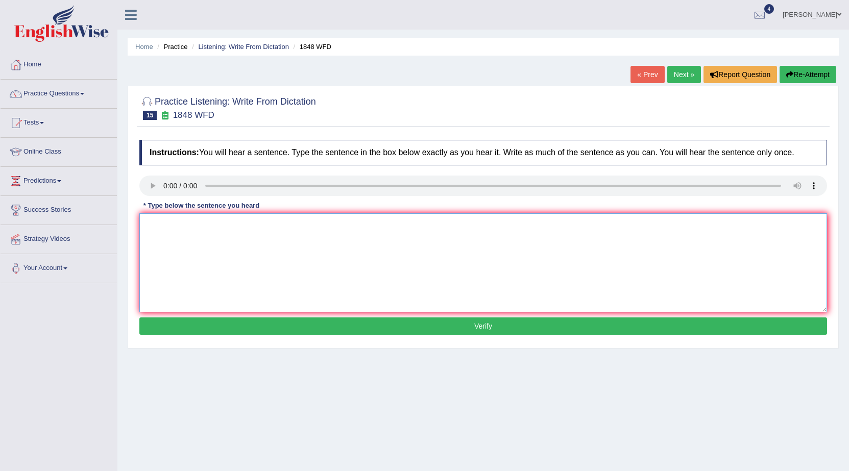
click at [291, 268] on textarea at bounding box center [483, 262] width 688 height 99
click at [240, 228] on textarea "Student students must prese4nt their caulifaction to attent present their courc…" at bounding box center [483, 262] width 688 height 99
type textarea "Student students must present their caulifaction to attent present their cource."
click at [298, 318] on button "Verify" at bounding box center [483, 325] width 688 height 17
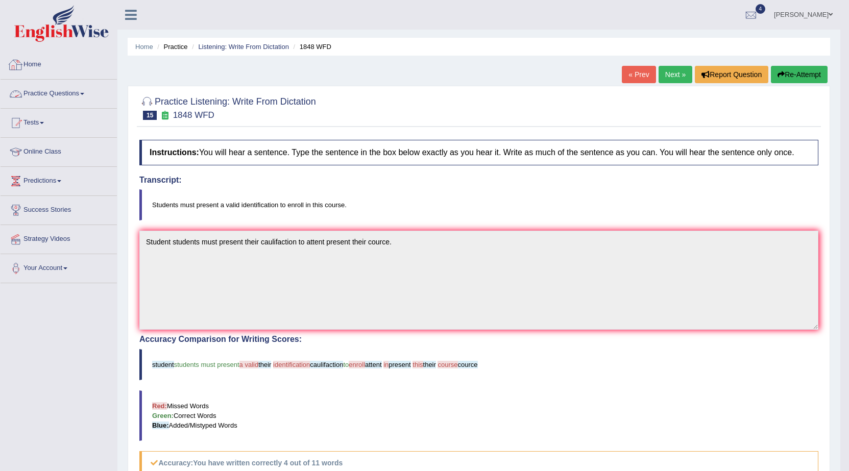
click at [59, 87] on link "Practice Questions" at bounding box center [59, 93] width 116 height 26
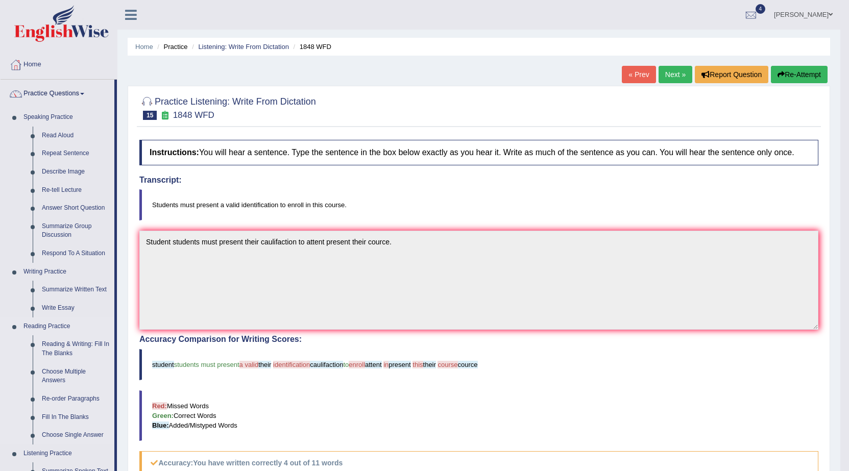
scroll to position [51, 0]
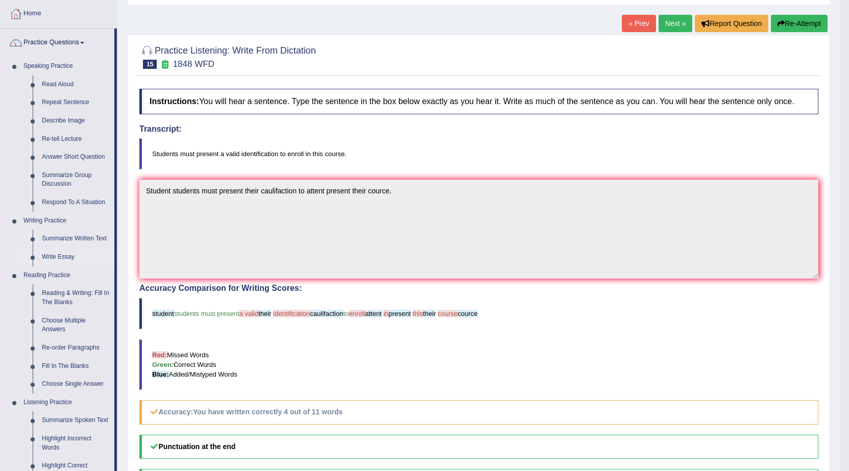
click at [54, 254] on link "Write Essay" at bounding box center [75, 257] width 77 height 18
